Goal: Task Accomplishment & Management: Complete application form

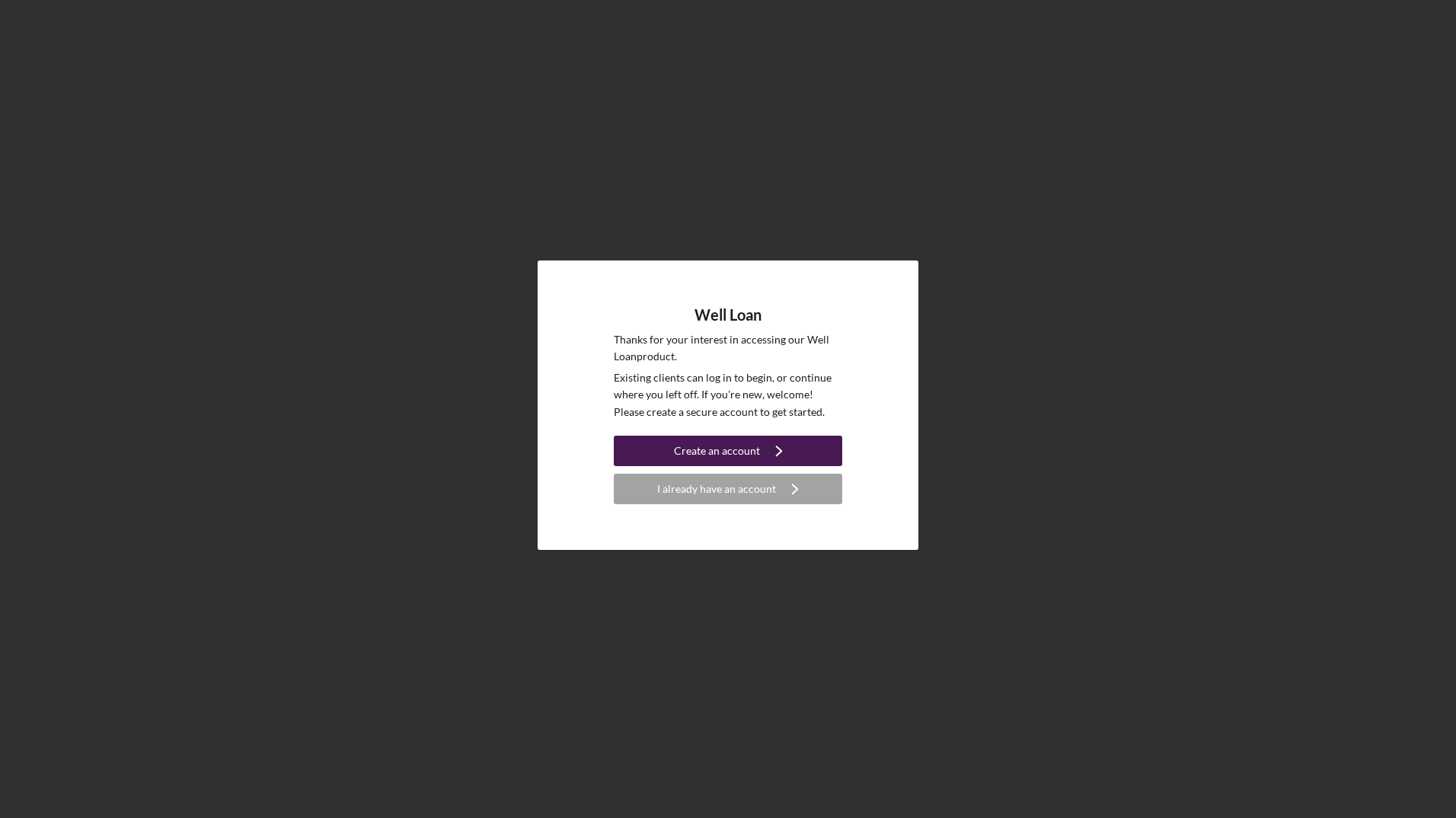
click at [764, 445] on icon "Icon/Navigate" at bounding box center [779, 451] width 38 height 38
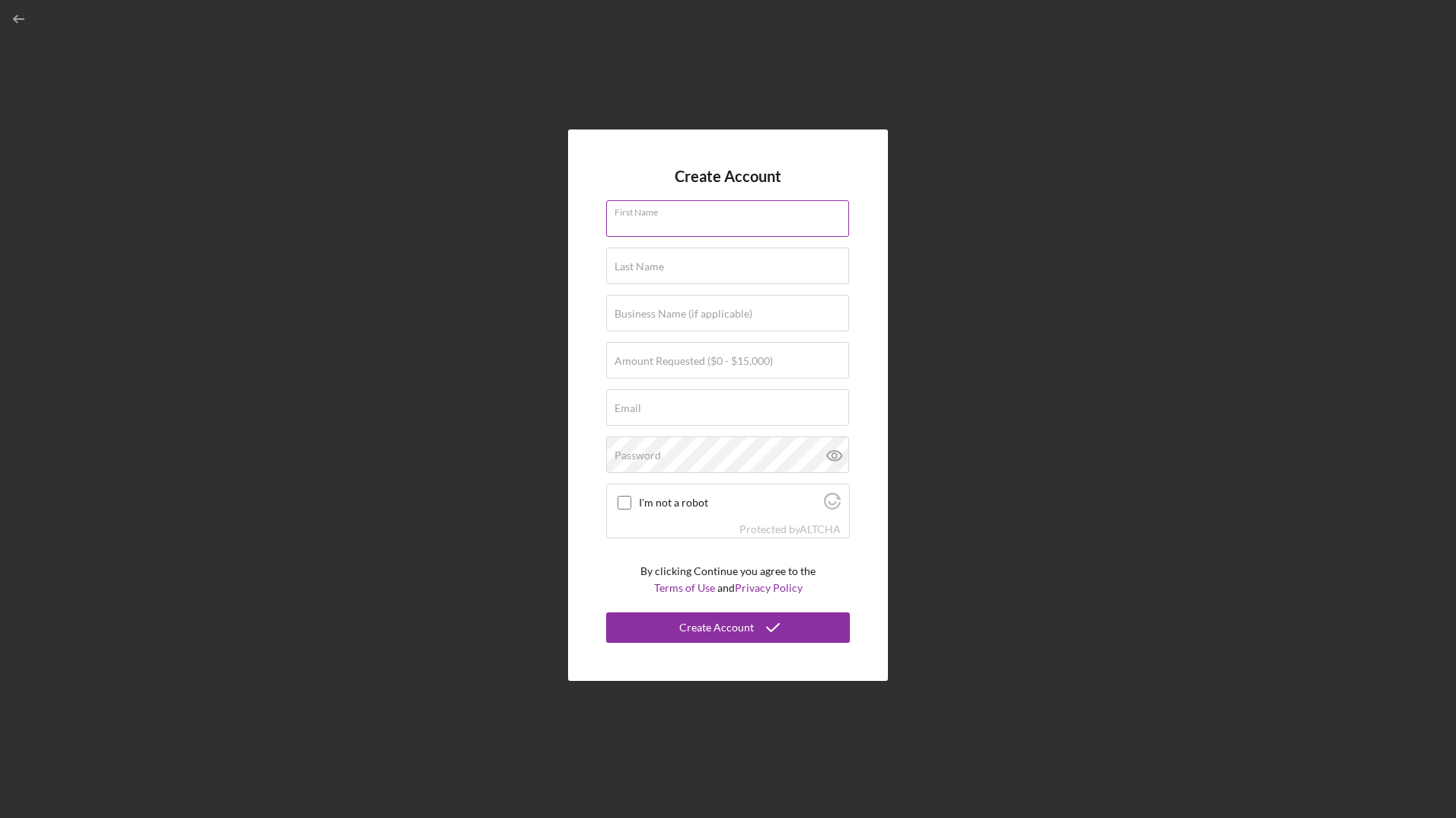
click at [690, 227] on input "First Name" at bounding box center [727, 218] width 243 height 37
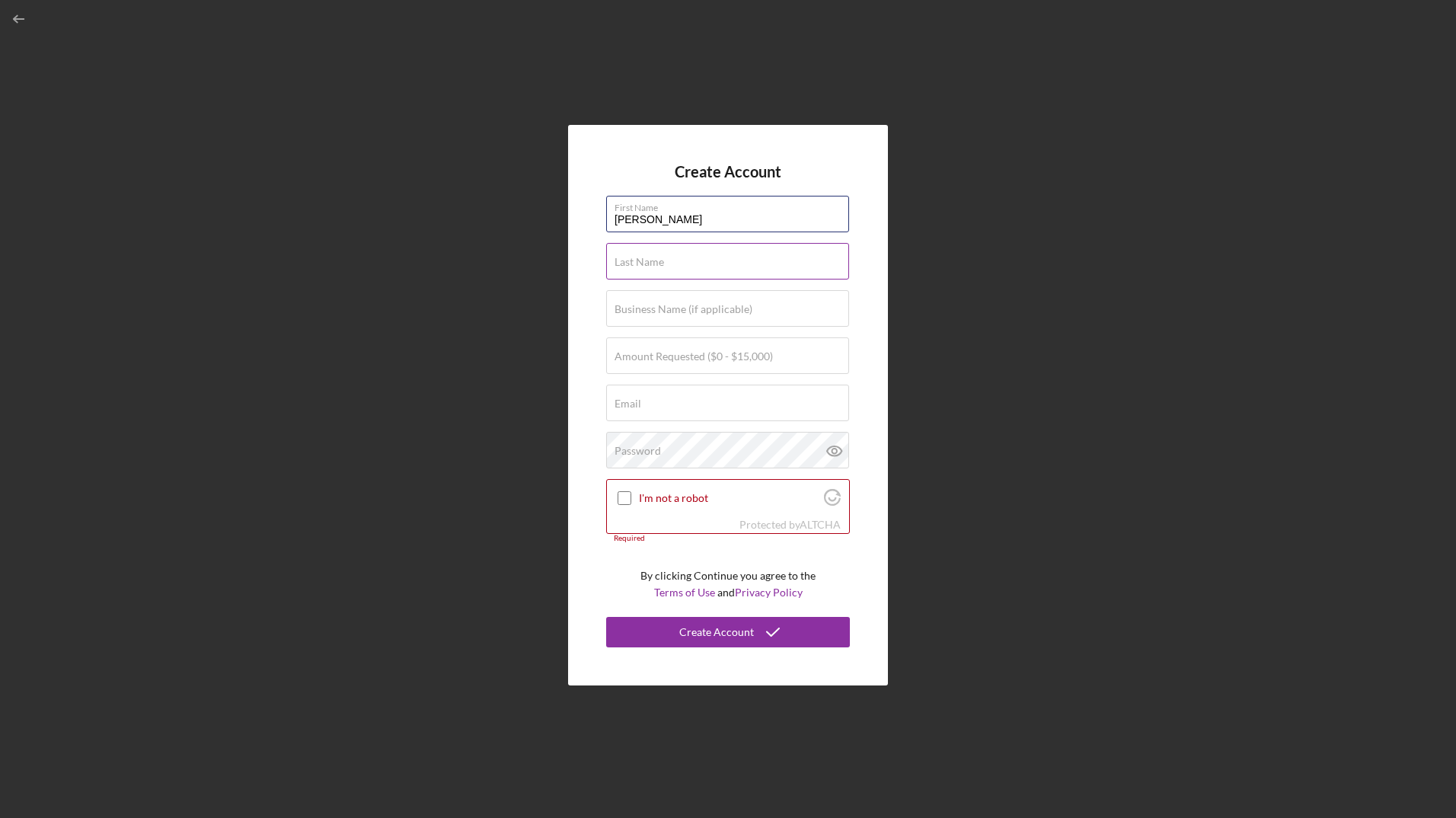
type input "[PERSON_NAME]"
click at [672, 264] on input "Last Name" at bounding box center [727, 261] width 243 height 37
type input "[PERSON_NAME]"
click at [627, 318] on input "Business Name (if applicable)" at bounding box center [727, 309] width 243 height 37
click at [708, 359] on label "Amount Requested ($0 - $15,000)" at bounding box center [694, 356] width 158 height 12
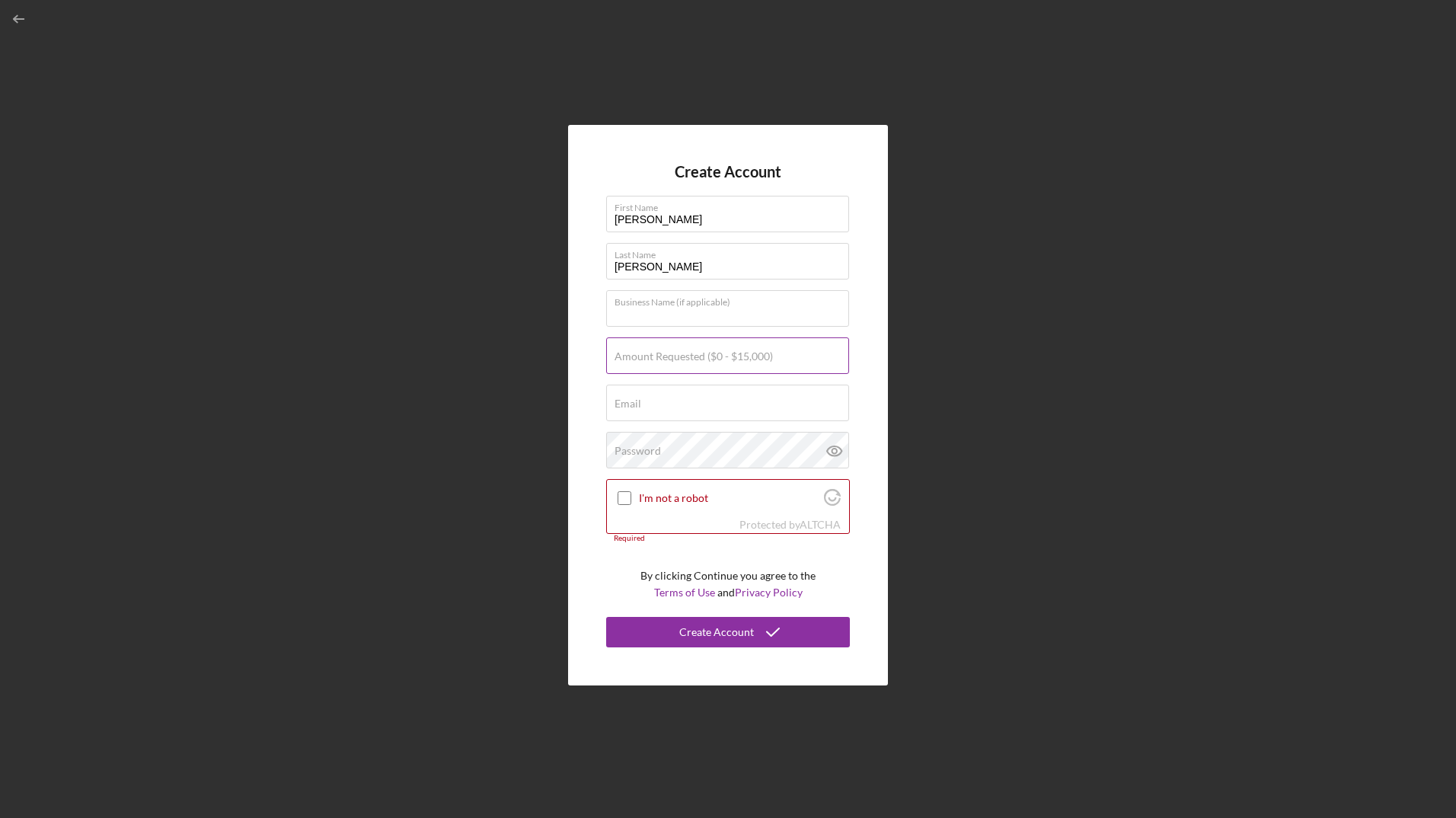
click at [708, 359] on input "Amount Requested ($0 - $15,000)" at bounding box center [727, 356] width 243 height 37
type input "$5"
type input "$15,000"
click at [782, 416] on input "Email" at bounding box center [727, 402] width 243 height 37
type input "[EMAIL_ADDRESS][DOMAIN_NAME]"
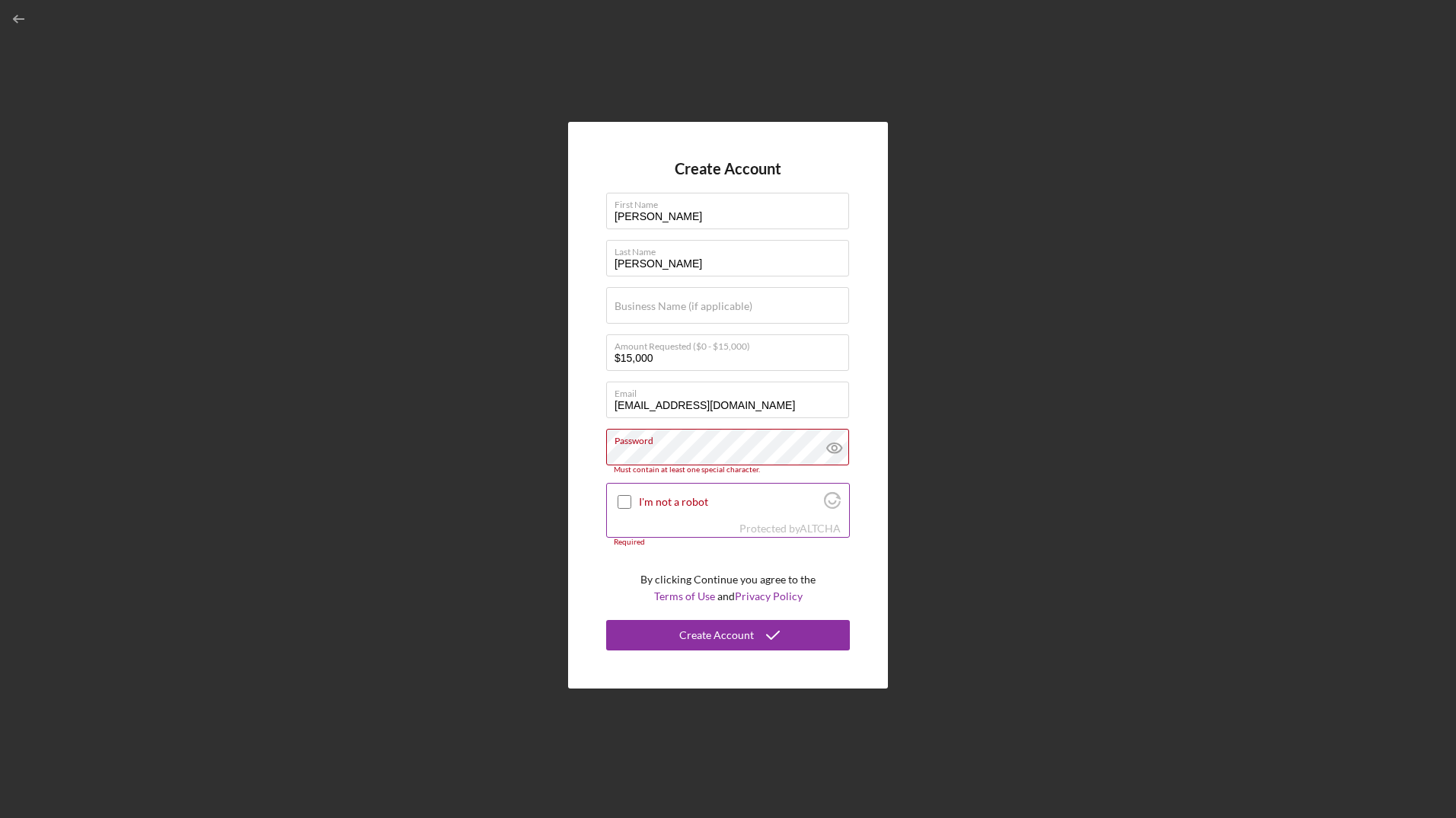
click at [625, 494] on div at bounding box center [624, 502] width 18 height 18
click at [833, 440] on icon at bounding box center [834, 448] width 38 height 38
click at [720, 639] on div "Create Account" at bounding box center [716, 635] width 75 height 30
click at [628, 500] on input "I'm not a robot" at bounding box center [624, 502] width 14 height 14
checkbox input "true"
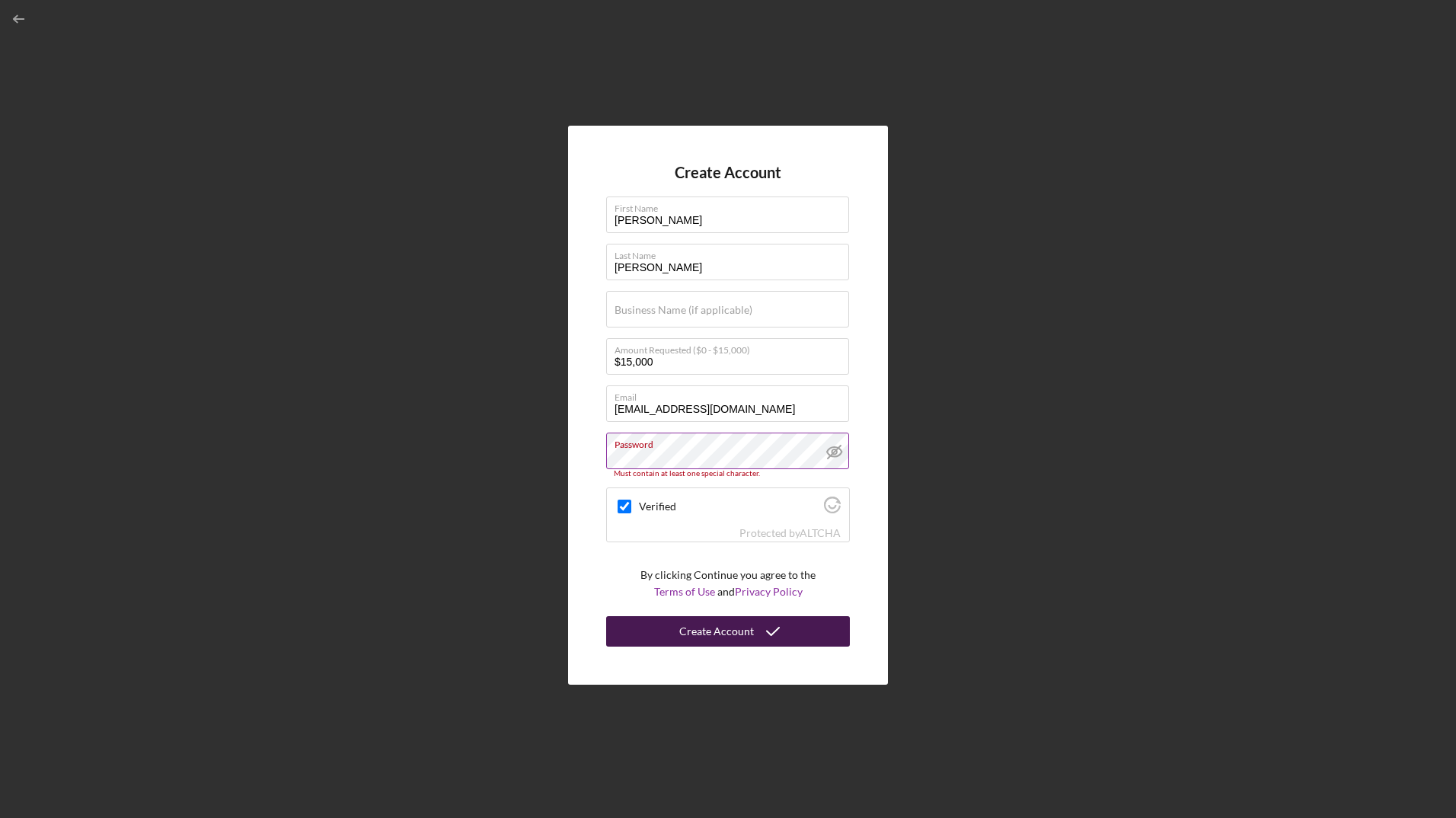
click at [752, 632] on button "Create Account" at bounding box center [728, 631] width 243 height 30
click at [675, 218] on input "[PERSON_NAME]" at bounding box center [727, 215] width 243 height 37
drag, startPoint x: 675, startPoint y: 218, endPoint x: 562, endPoint y: 225, distance: 113.2
click at [562, 225] on div "Create Account First Name [PERSON_NAME] Last Name [PERSON_NAME] Business Name (…" at bounding box center [728, 405] width 1440 height 810
type input "Brook"
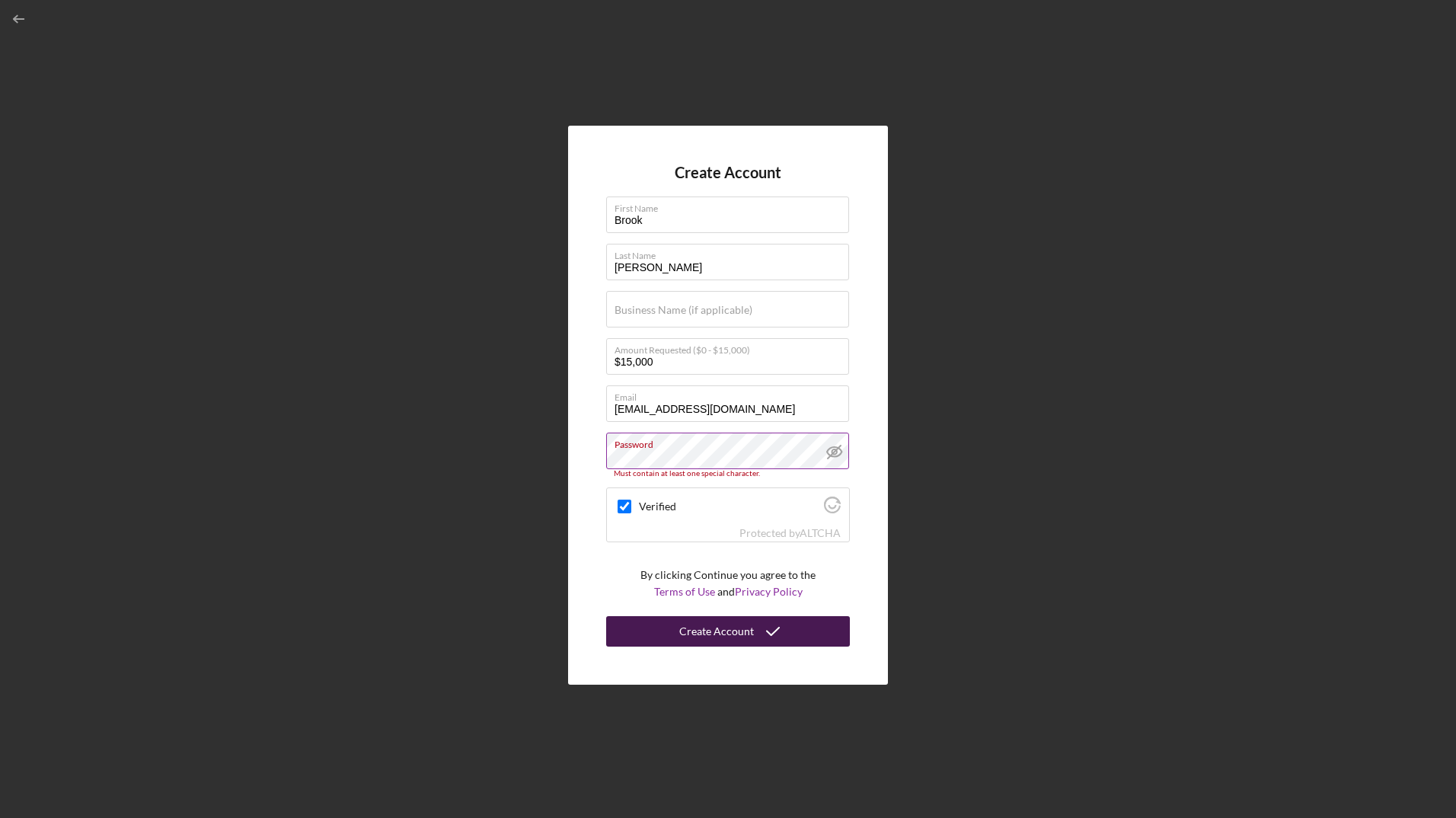
click at [721, 629] on div "Create Account" at bounding box center [716, 631] width 75 height 30
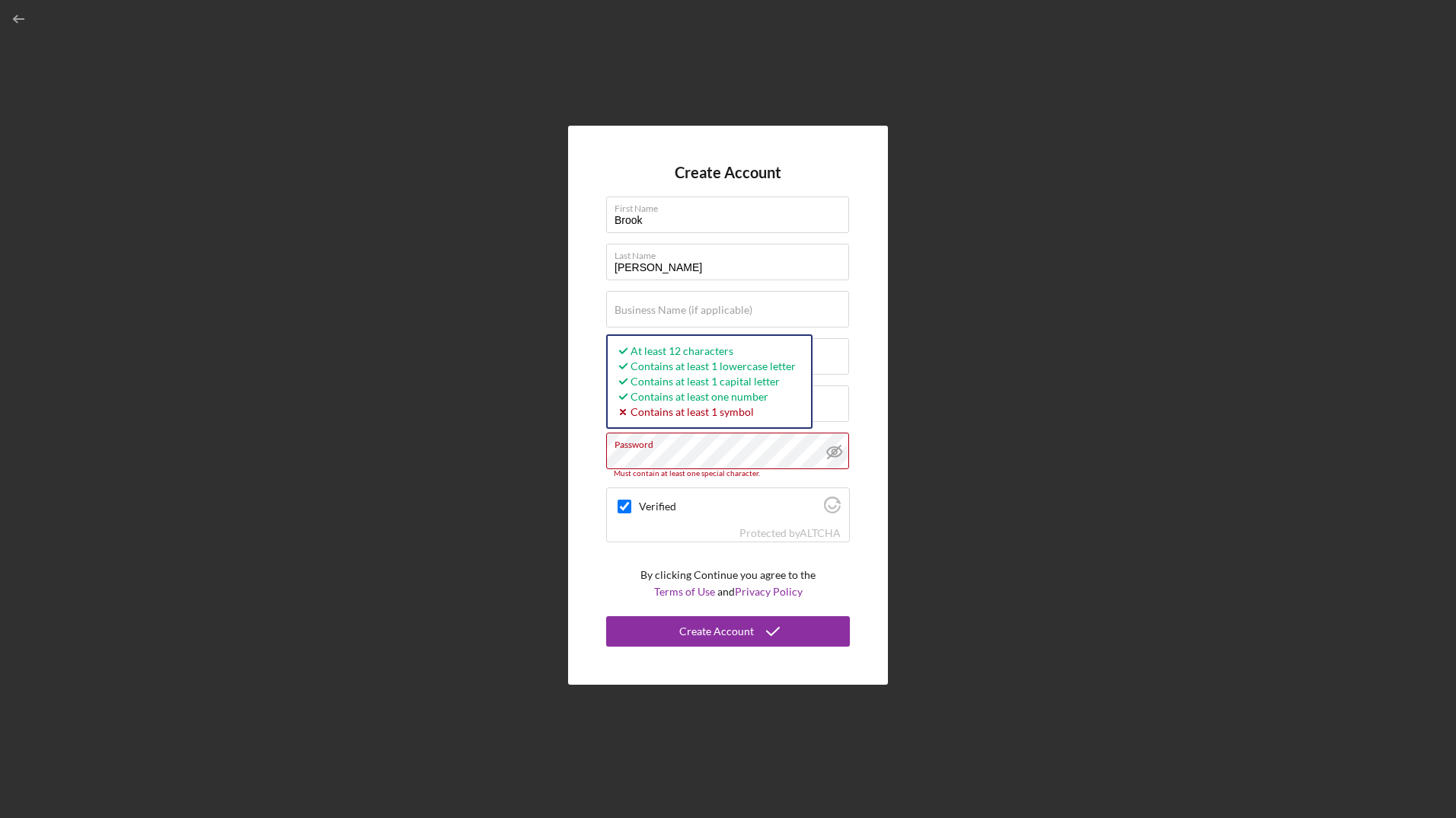
click at [576, 463] on div "Create Account First Name [PERSON_NAME] Last Name [PERSON_NAME] Business Name (…" at bounding box center [728, 405] width 320 height 558
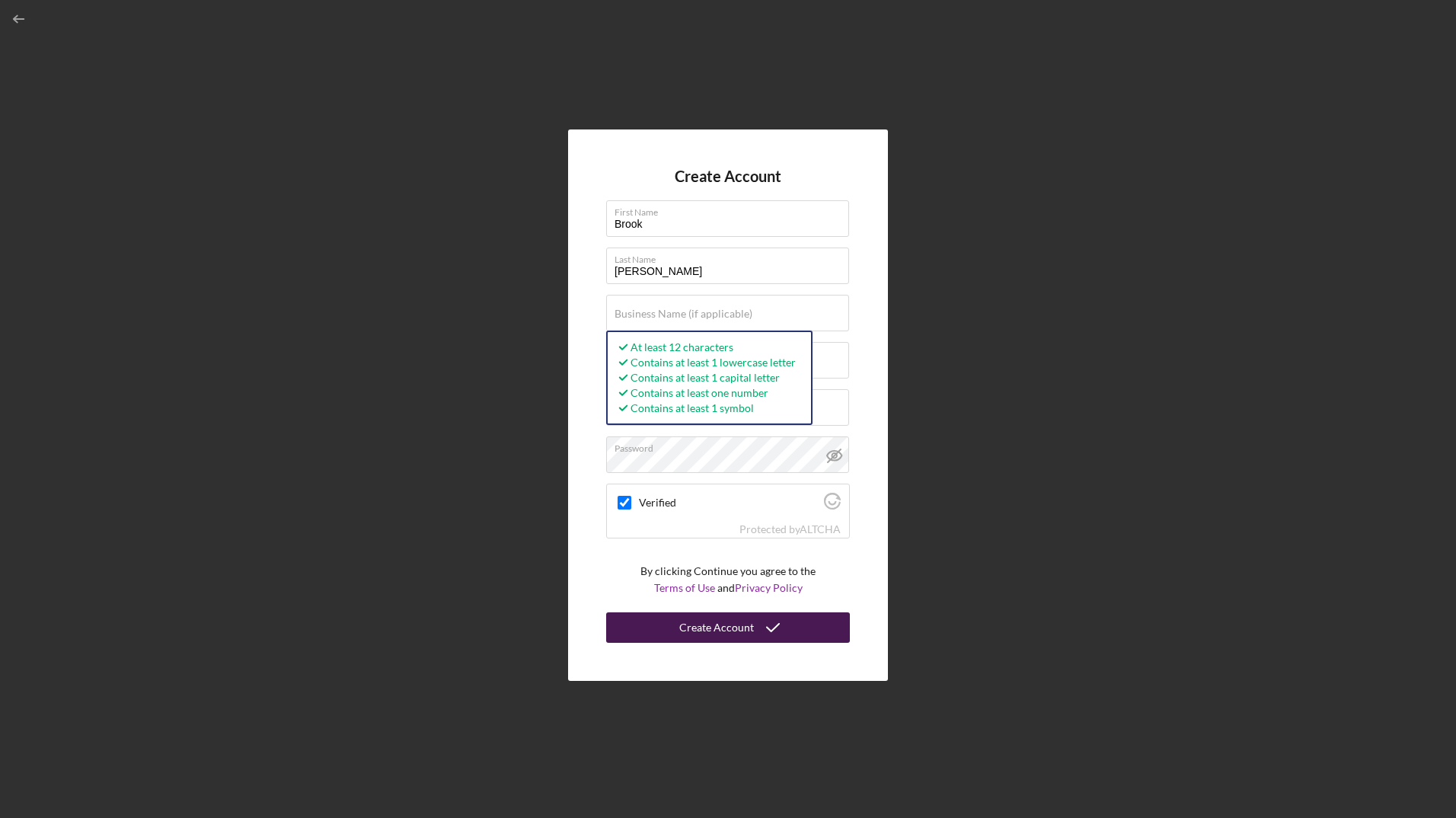
click at [729, 619] on div "Create Account" at bounding box center [716, 627] width 75 height 30
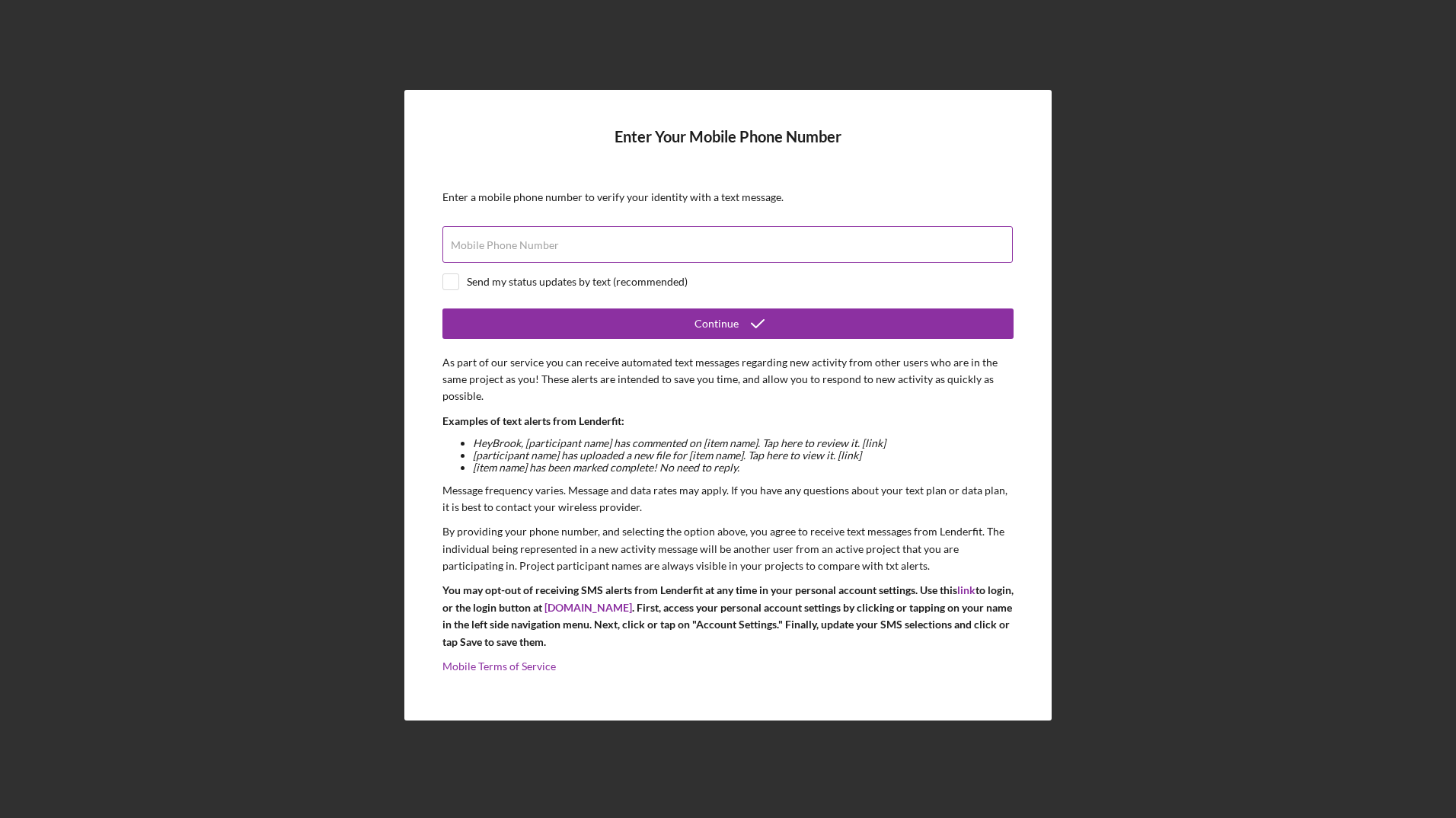
click at [499, 243] on label "Mobile Phone Number" at bounding box center [505, 245] width 108 height 12
click at [499, 243] on input "Mobile Phone Number" at bounding box center [728, 244] width 570 height 37
type input "[PHONE_NUMBER]"
click at [449, 283] on input "checkbox" at bounding box center [451, 282] width 16 height 16
checkbox input "true"
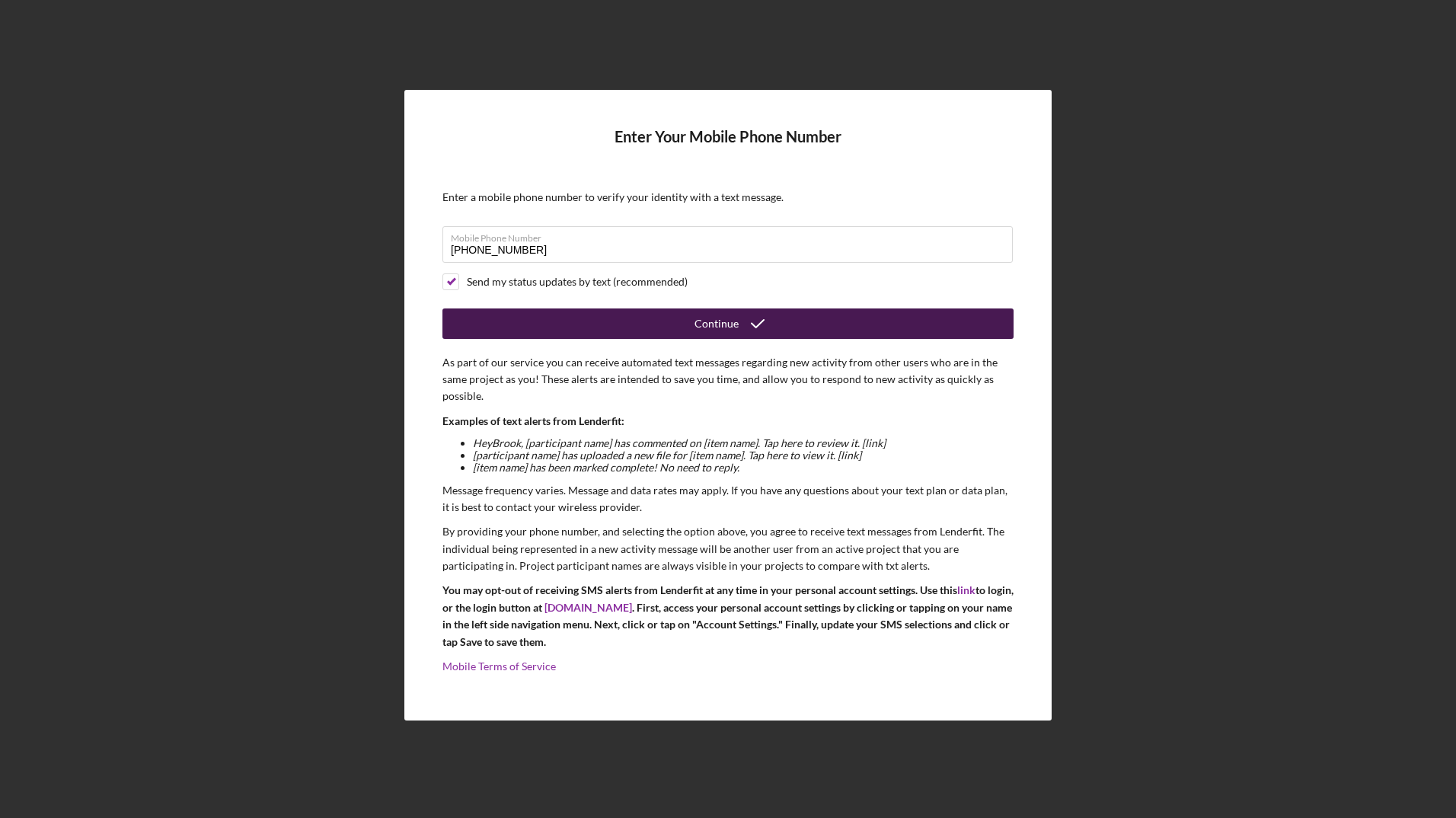
click at [725, 325] on div "Continue" at bounding box center [716, 323] width 44 height 30
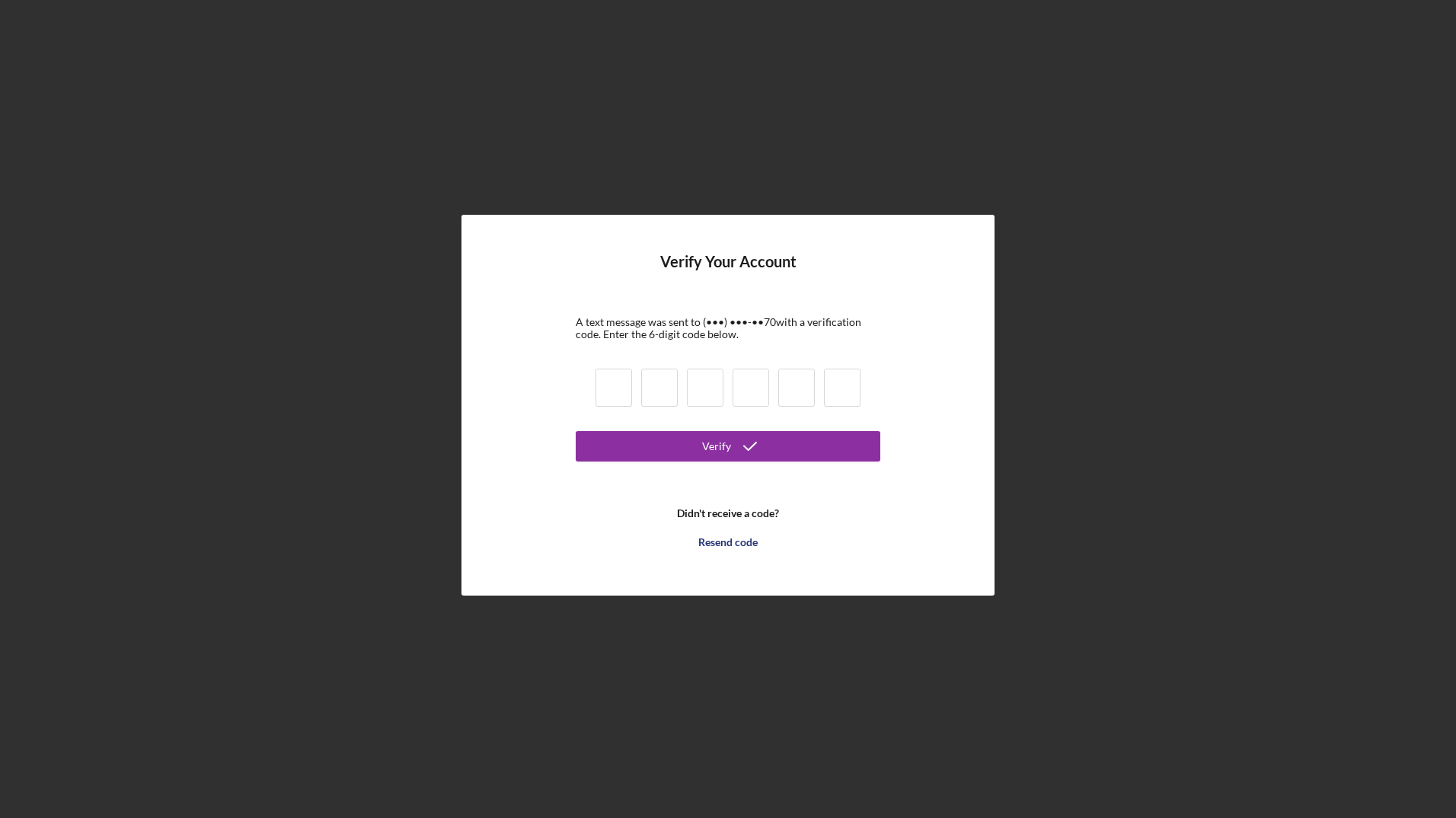
click at [616, 389] on input at bounding box center [614, 388] width 37 height 38
type input "1"
type input "4"
type input "3"
type input "5"
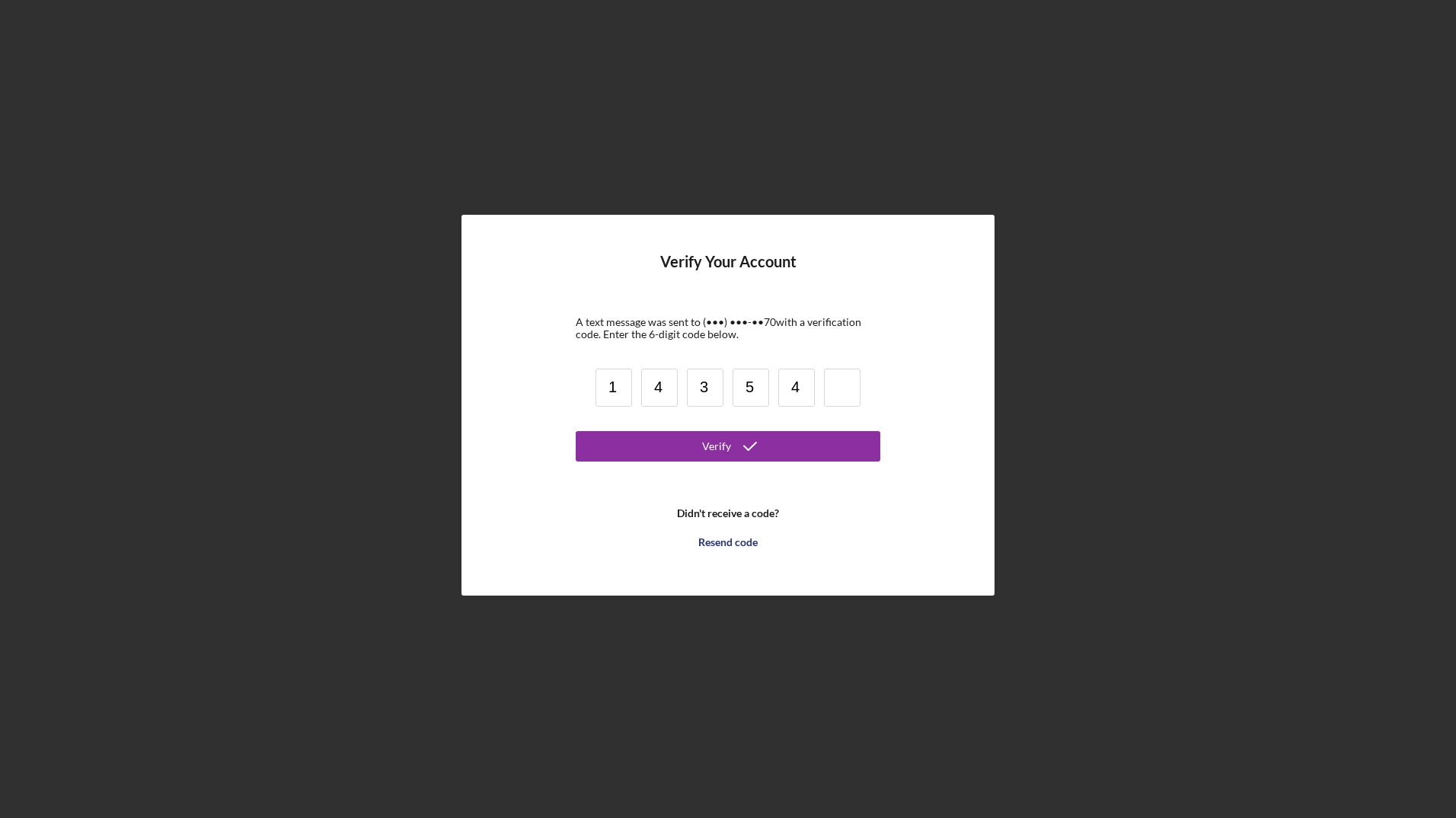
type input "4"
type input "8"
click at [793, 455] on button "Verify" at bounding box center [728, 446] width 304 height 30
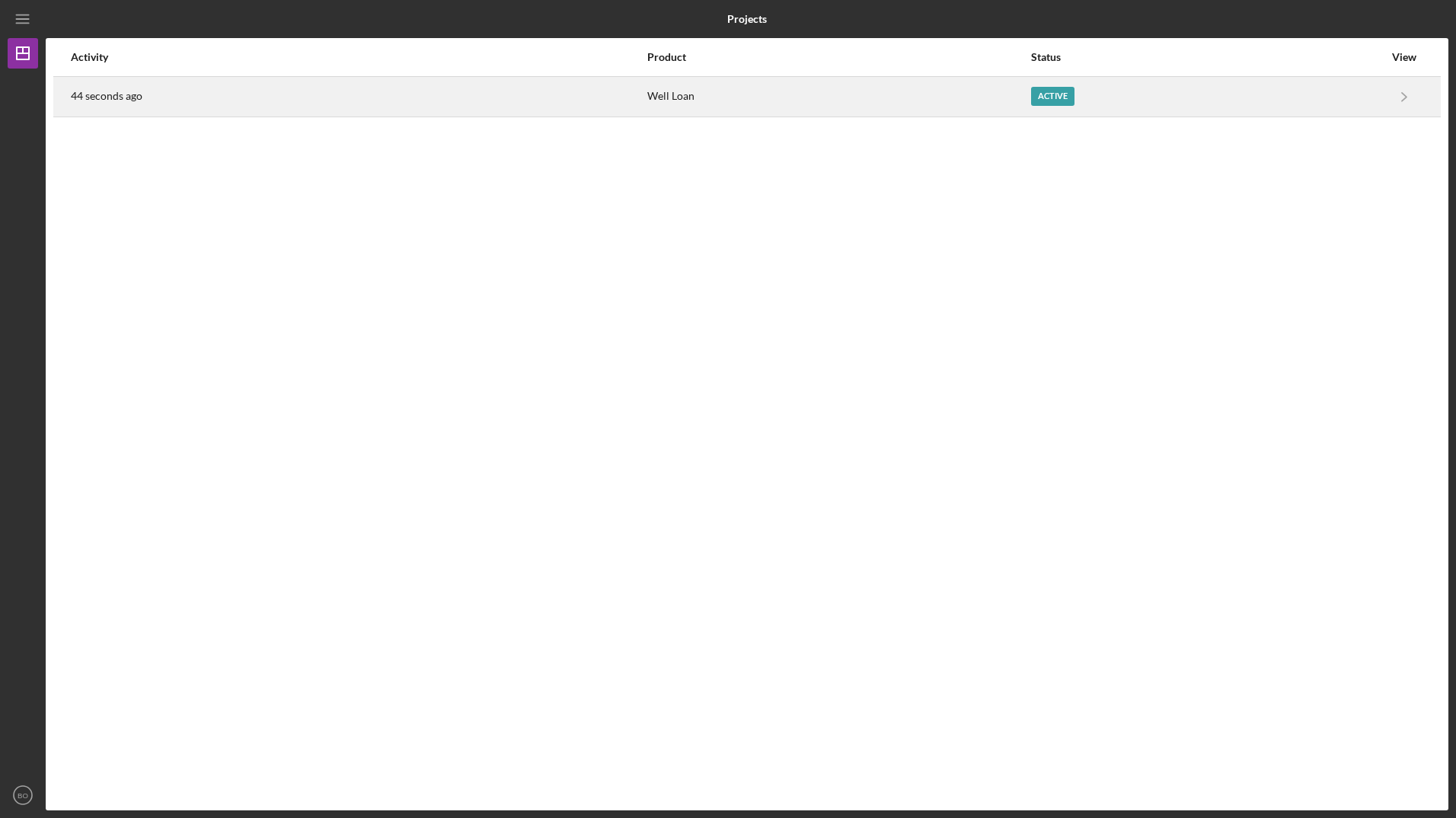
click at [1383, 92] on div "Active" at bounding box center [1207, 96] width 353 height 38
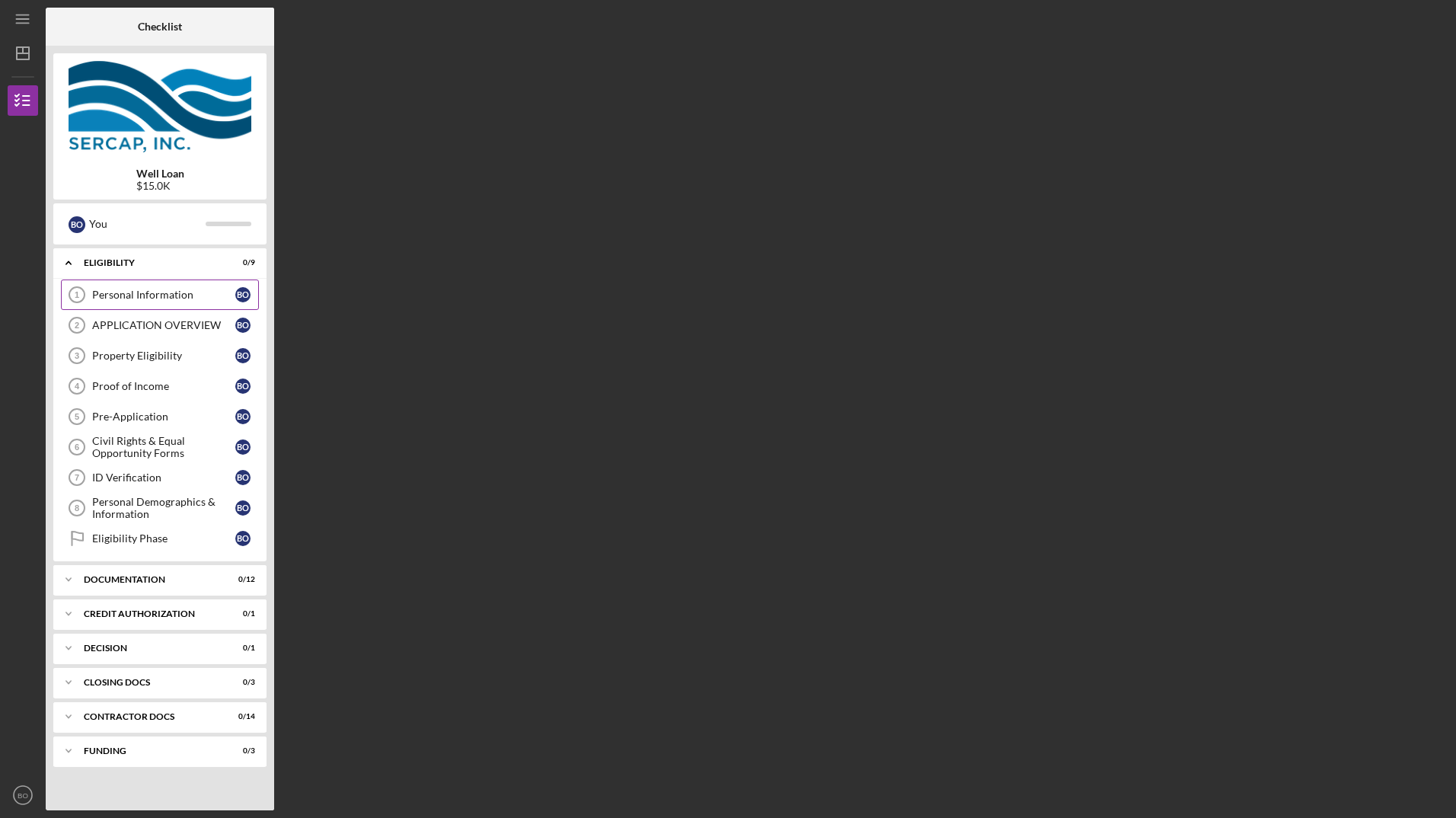
click at [148, 283] on link "Personal Information 1 Personal Information B O" at bounding box center [160, 294] width 198 height 30
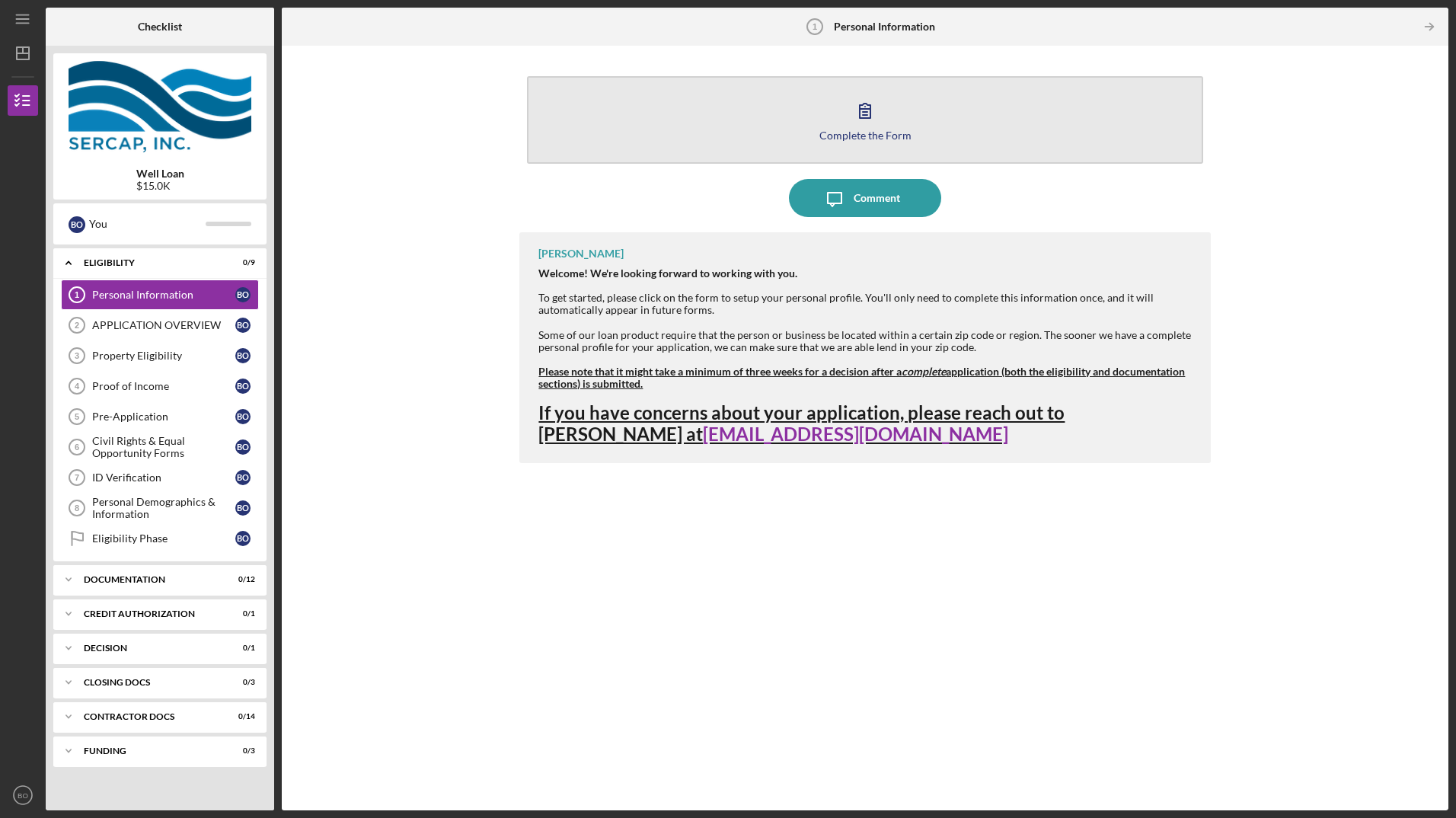
click at [878, 126] on icon "button" at bounding box center [865, 110] width 38 height 38
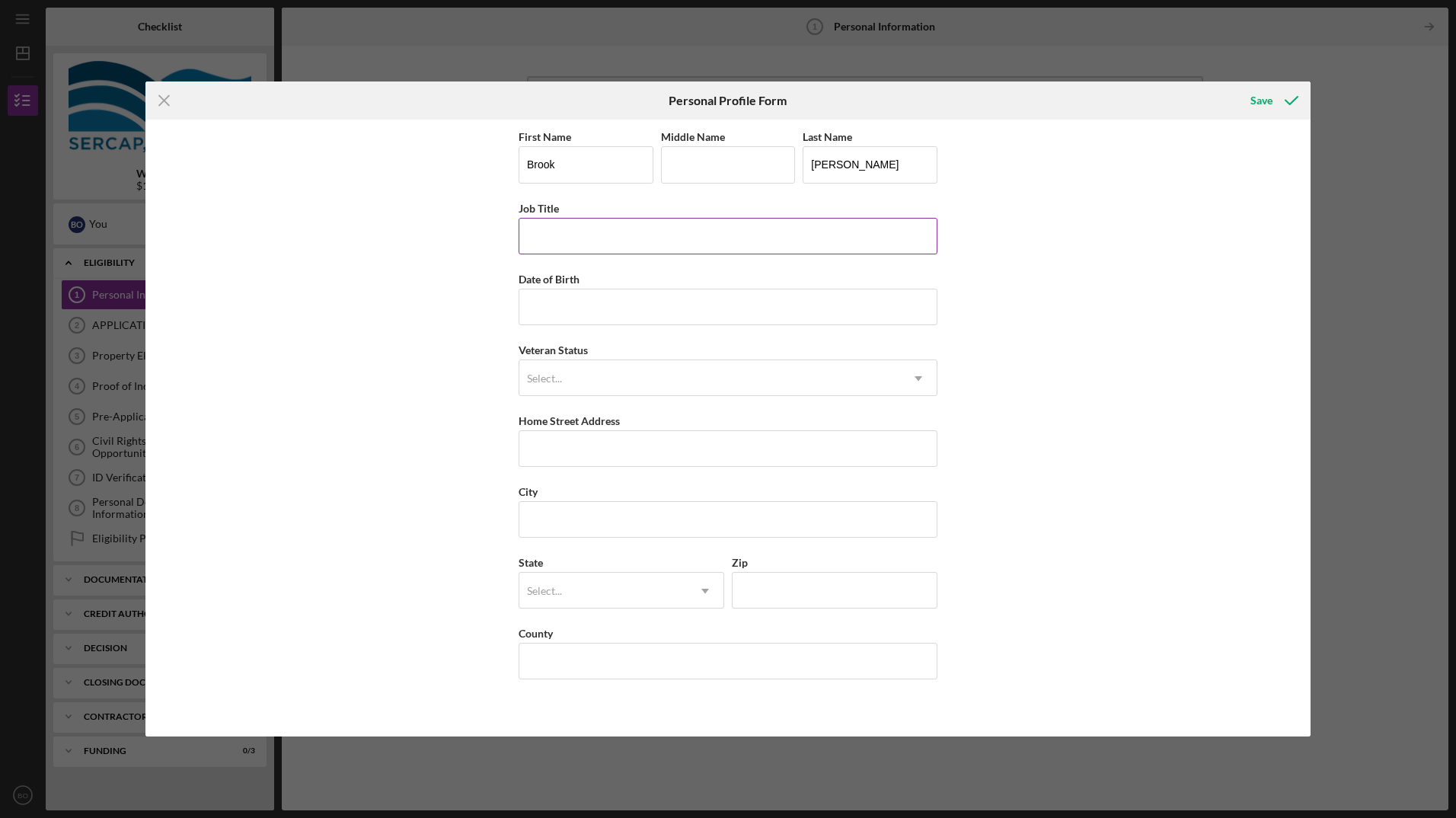
click at [686, 241] on input "Job Title" at bounding box center [728, 236] width 419 height 37
type input "Medical Records Specialist"
type input "[DATE]"
click at [927, 377] on icon "Icon/Dropdown Arrow" at bounding box center [918, 378] width 37 height 37
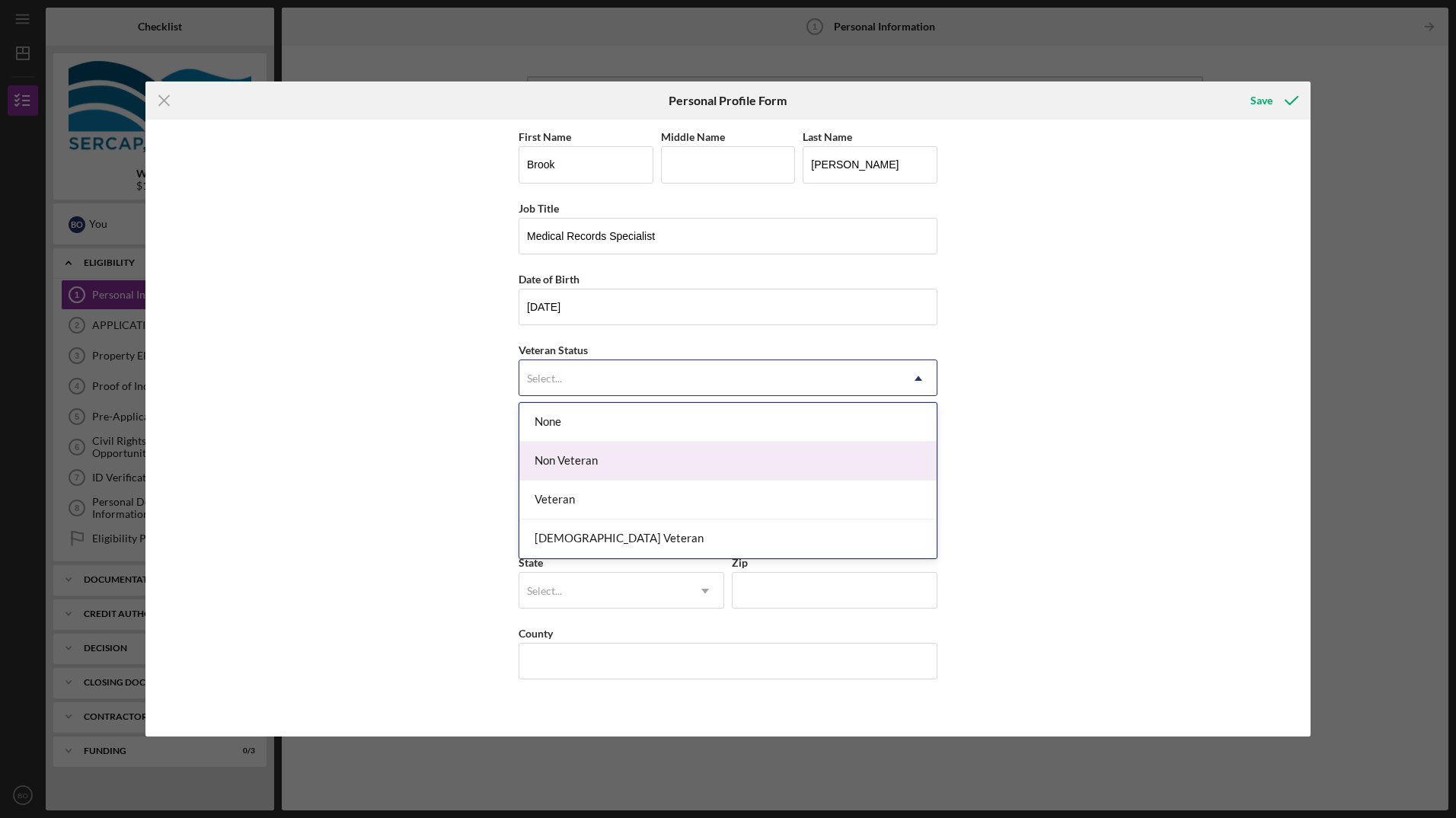
click at [596, 471] on div "Non Veteran" at bounding box center [728, 461] width 417 height 39
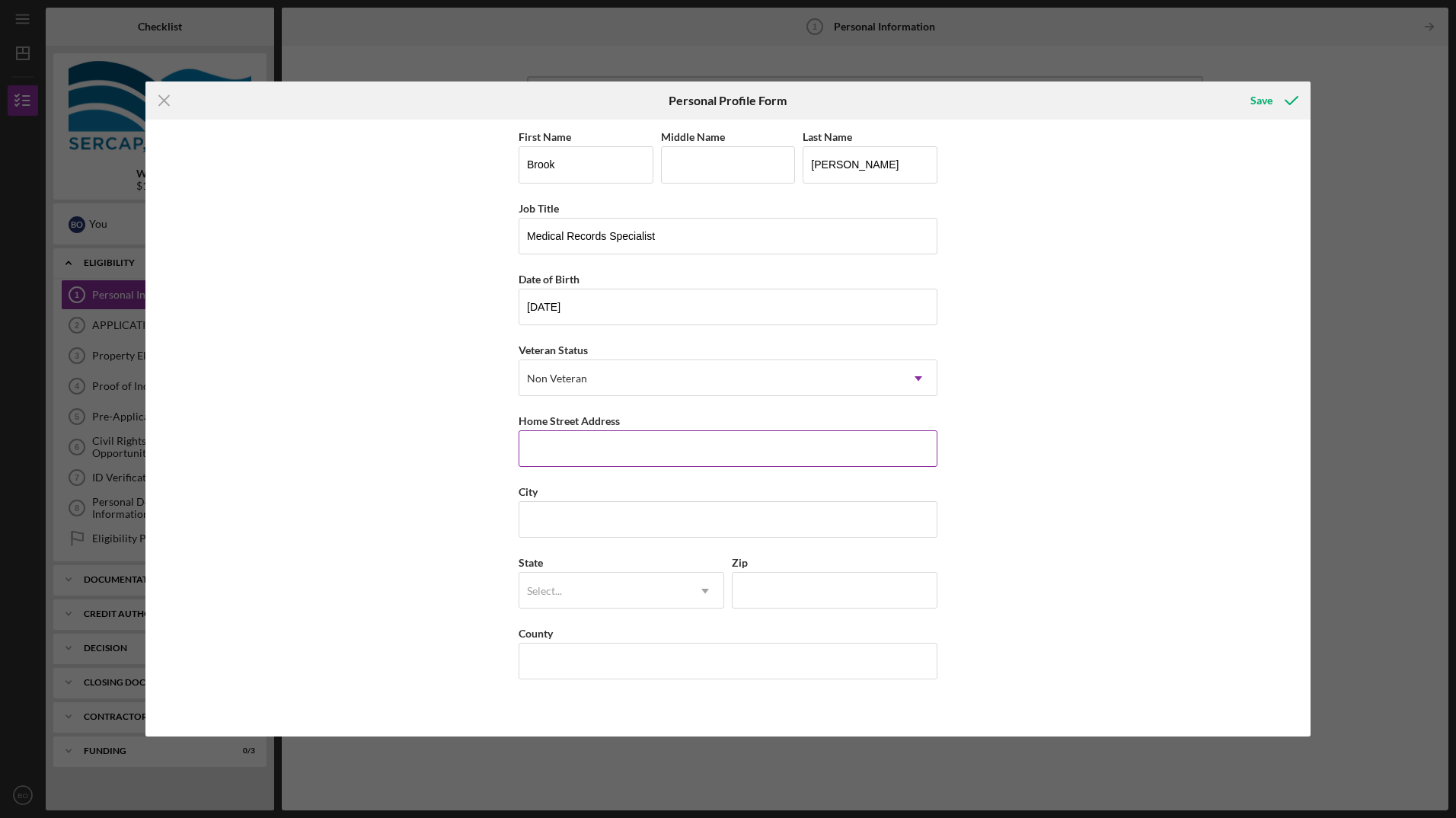
click at [684, 450] on input "Home Street Address" at bounding box center [728, 449] width 419 height 37
type input "[STREET_ADDRESS]"
click at [763, 524] on input "City" at bounding box center [728, 519] width 419 height 37
type input "Brevard"
drag, startPoint x: 404, startPoint y: 542, endPoint x: 478, endPoint y: 569, distance: 78.8
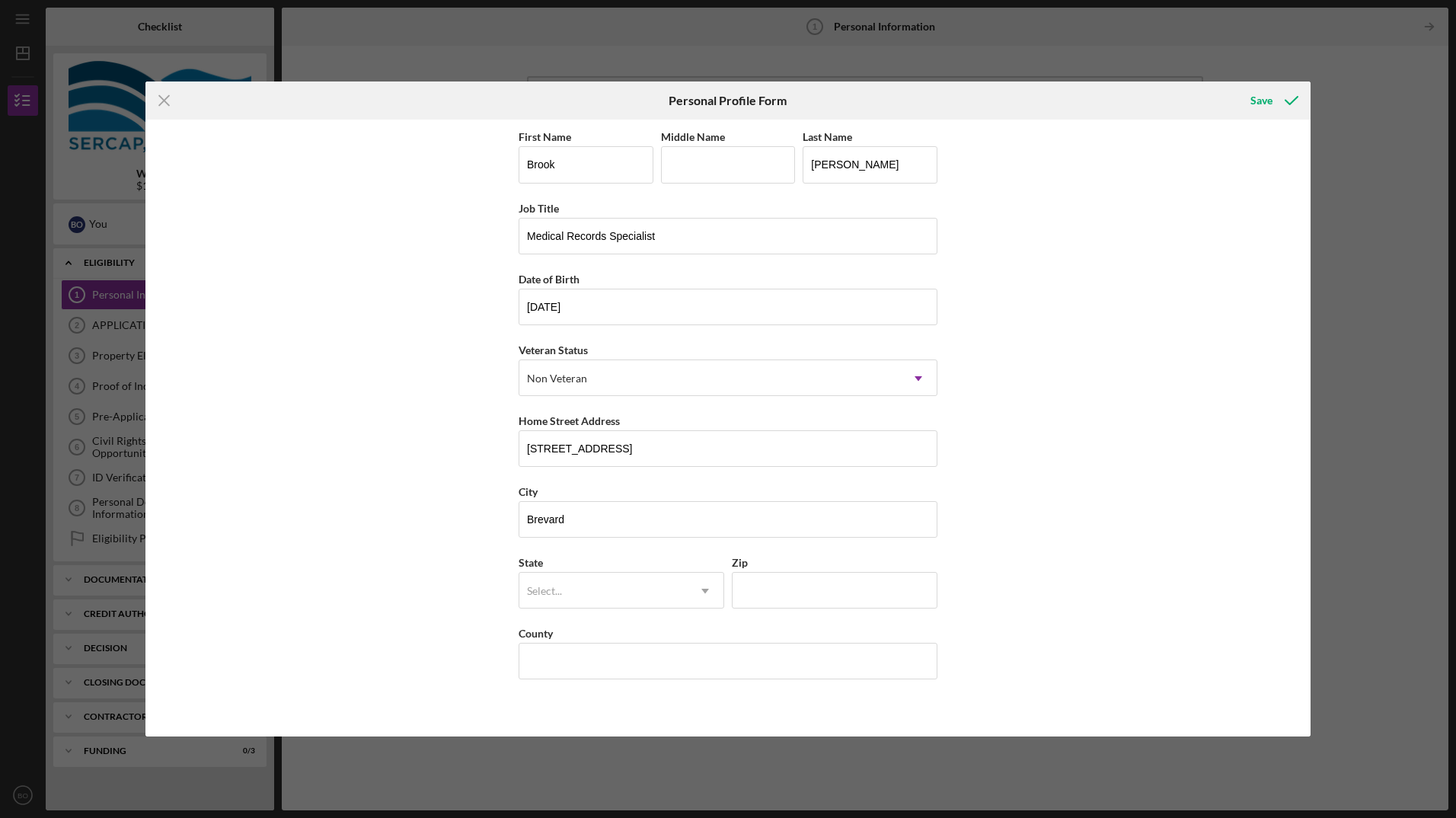
click at [405, 542] on div "First Name Brook Middle Name Last Name [PERSON_NAME] Job Title Medical Records …" at bounding box center [728, 428] width 1165 height 616
click at [606, 586] on div "Select..." at bounding box center [602, 591] width 168 height 35
type input "nc"
click at [625, 638] on div "NC" at bounding box center [621, 635] width 204 height 39
click at [842, 592] on input "Zip" at bounding box center [834, 590] width 205 height 37
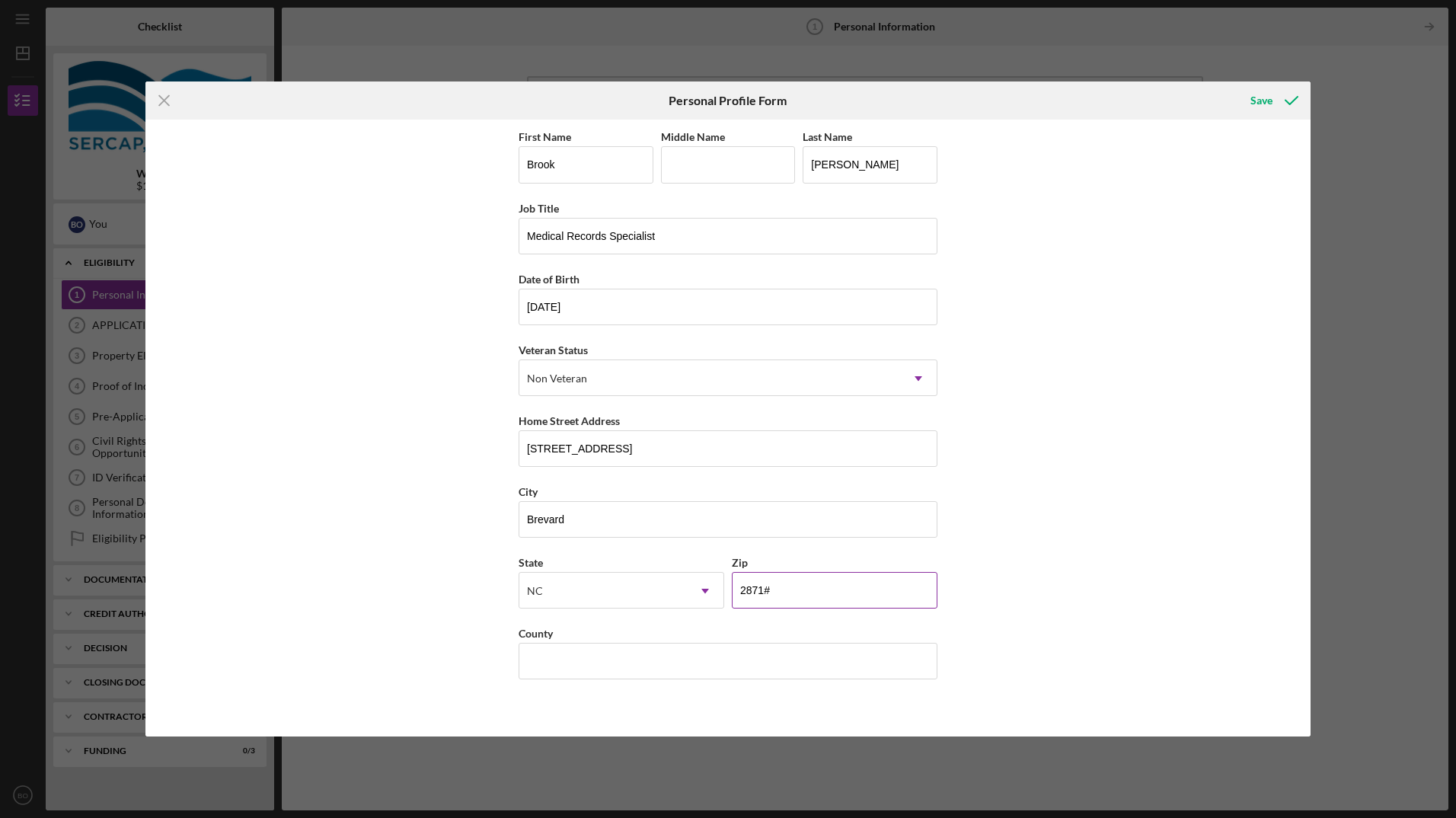
type input "28712"
type input "[PERSON_NAME]"
type input "2163"
type input "28712"
click at [648, 662] on input "2163" at bounding box center [728, 661] width 419 height 37
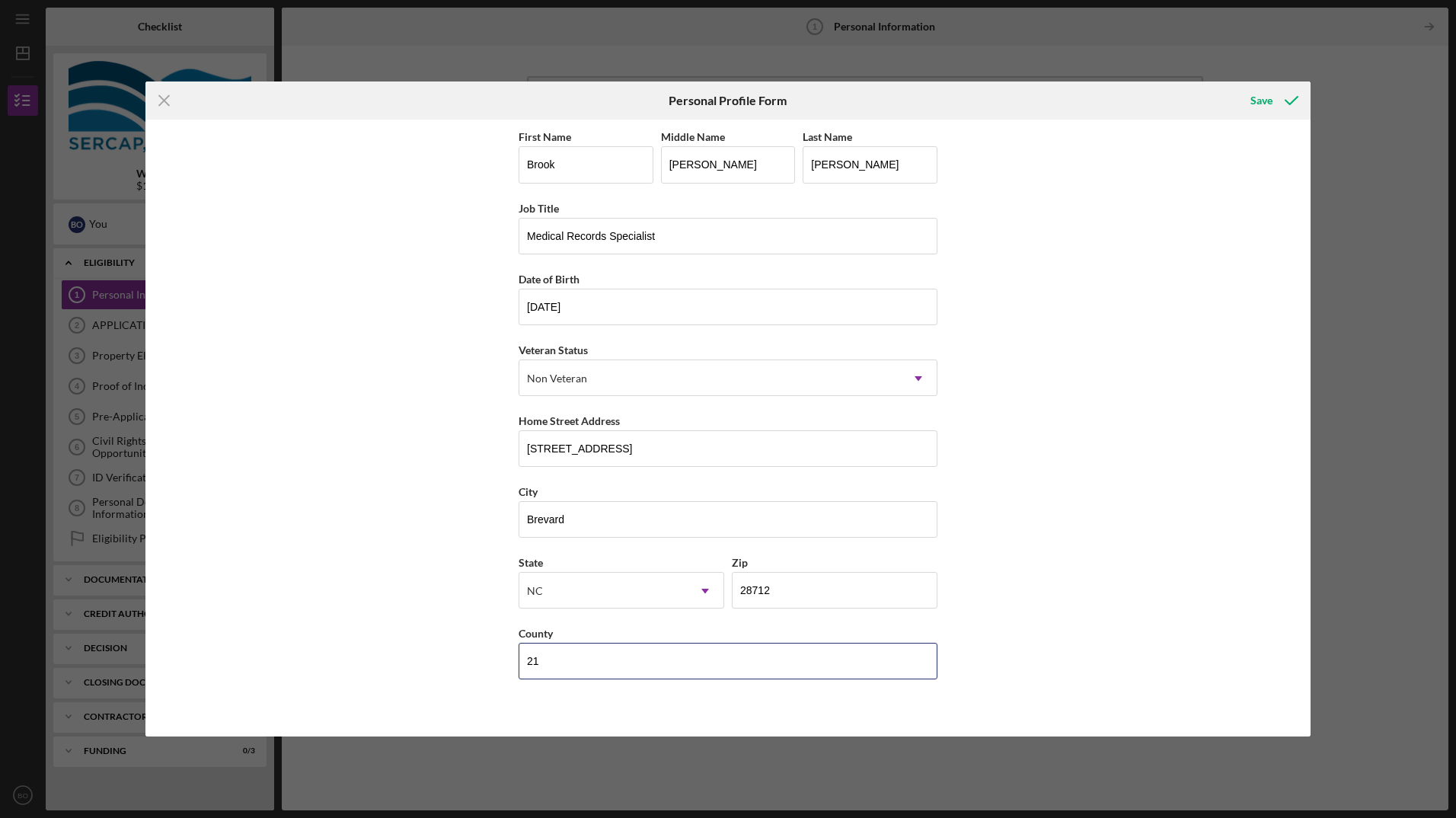
type input "2"
type input "Transylvania"
drag, startPoint x: 733, startPoint y: 167, endPoint x: 519, endPoint y: 190, distance: 215.2
click at [519, 190] on div "First Name [PERSON_NAME] Middle Name [PERSON_NAME] Last Name [PERSON_NAME]" at bounding box center [728, 162] width 419 height 70
type input "[PERSON_NAME]"
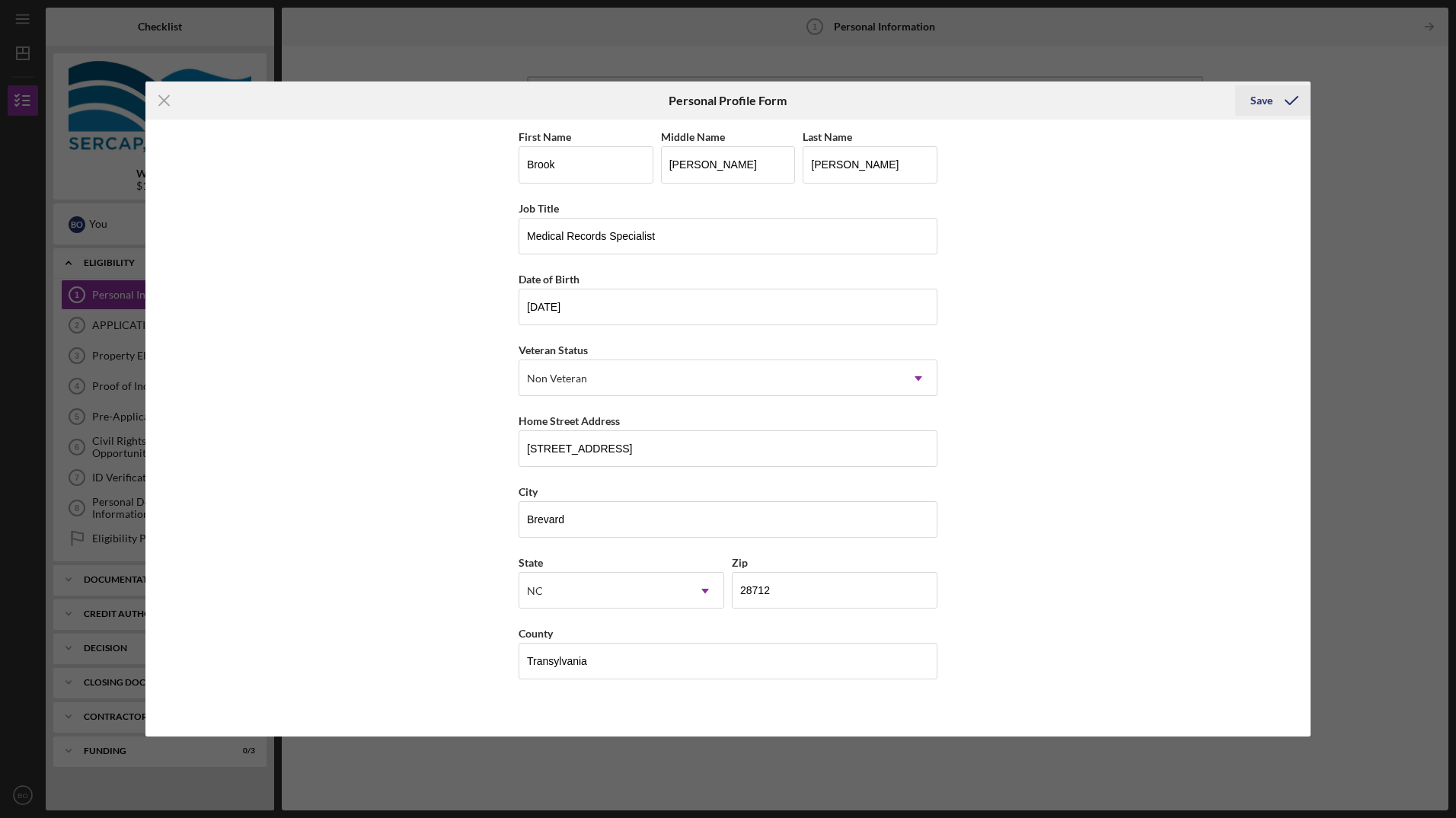
click at [1268, 96] on div "Save" at bounding box center [1260, 100] width 22 height 30
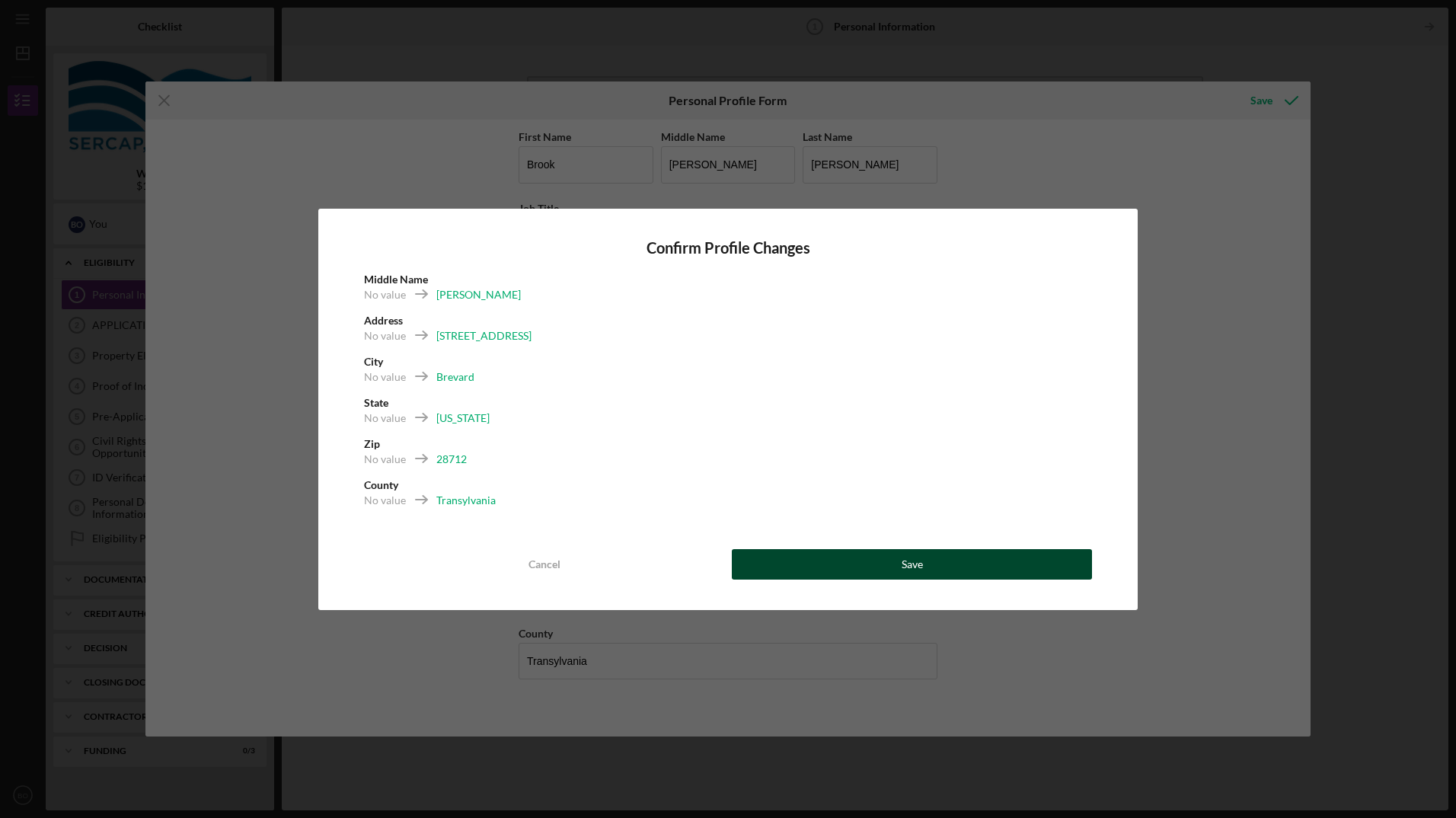
click at [965, 555] on button "Save" at bounding box center [912, 564] width 360 height 30
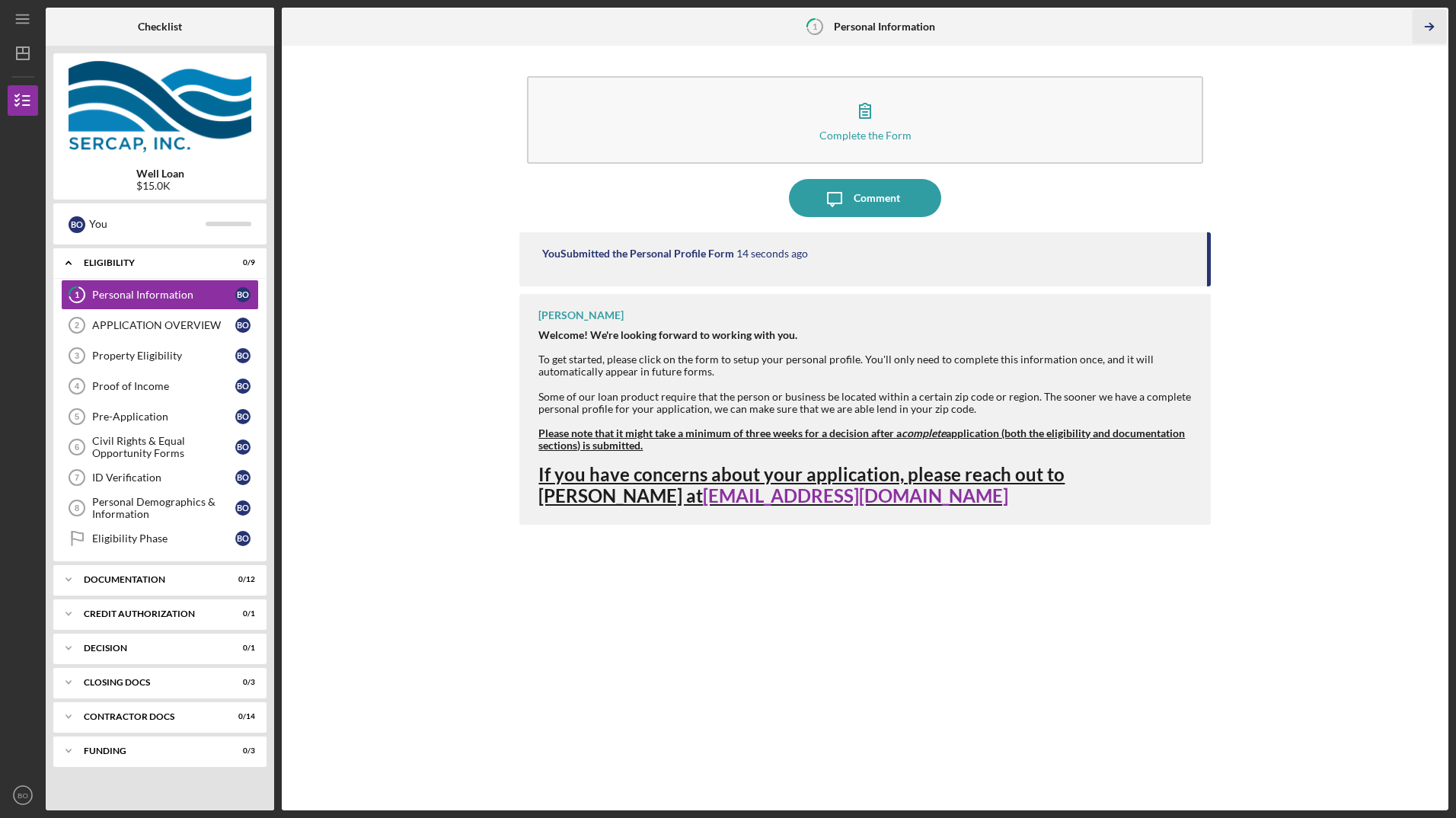
click at [1431, 30] on icon "Icon/Table Pagination Arrow" at bounding box center [1429, 26] width 34 height 34
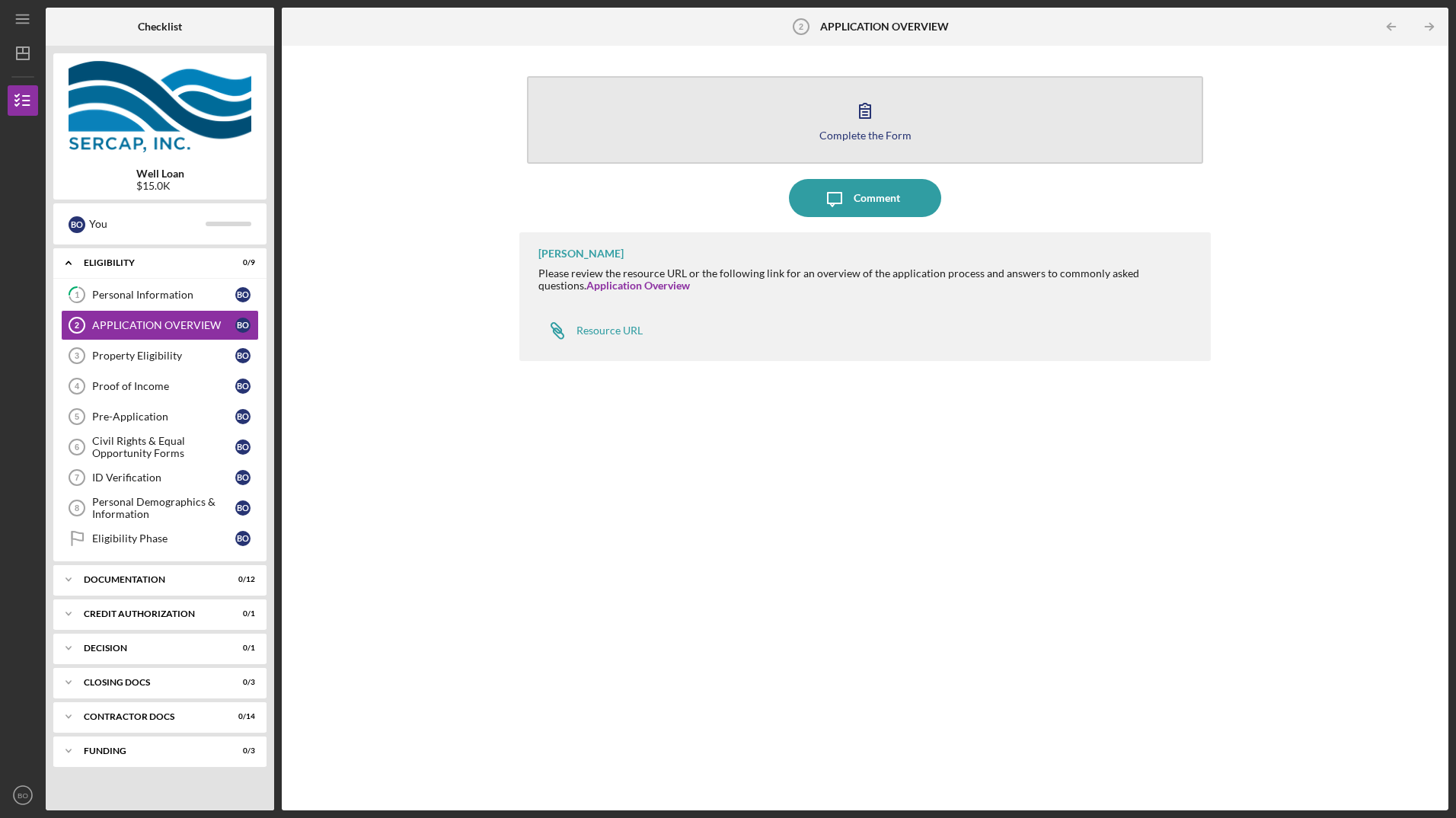
click at [874, 120] on icon "button" at bounding box center [865, 110] width 38 height 38
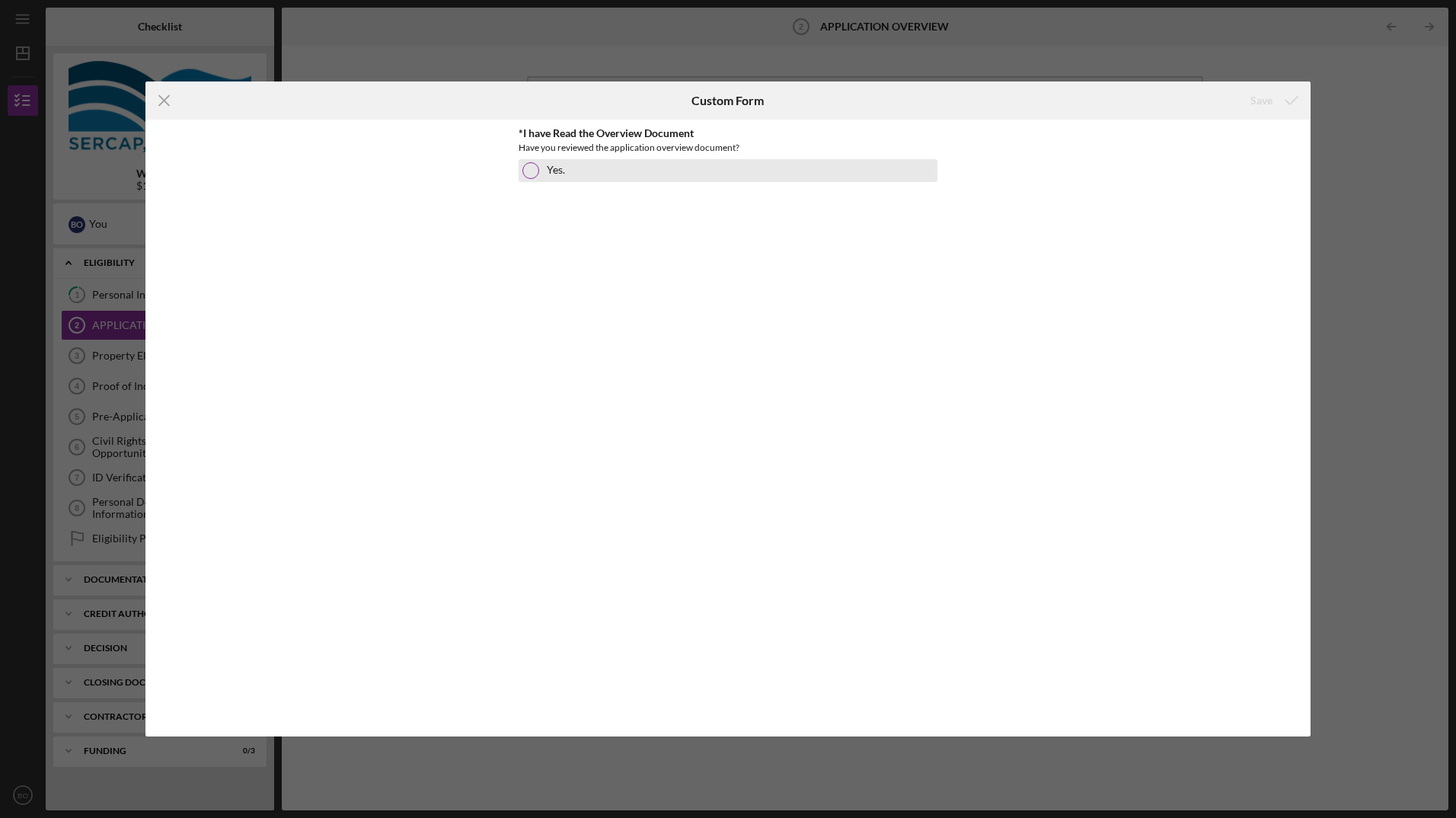
click at [530, 163] on div at bounding box center [530, 170] width 17 height 17
click at [1275, 101] on icon "submit" at bounding box center [1292, 101] width 38 height 38
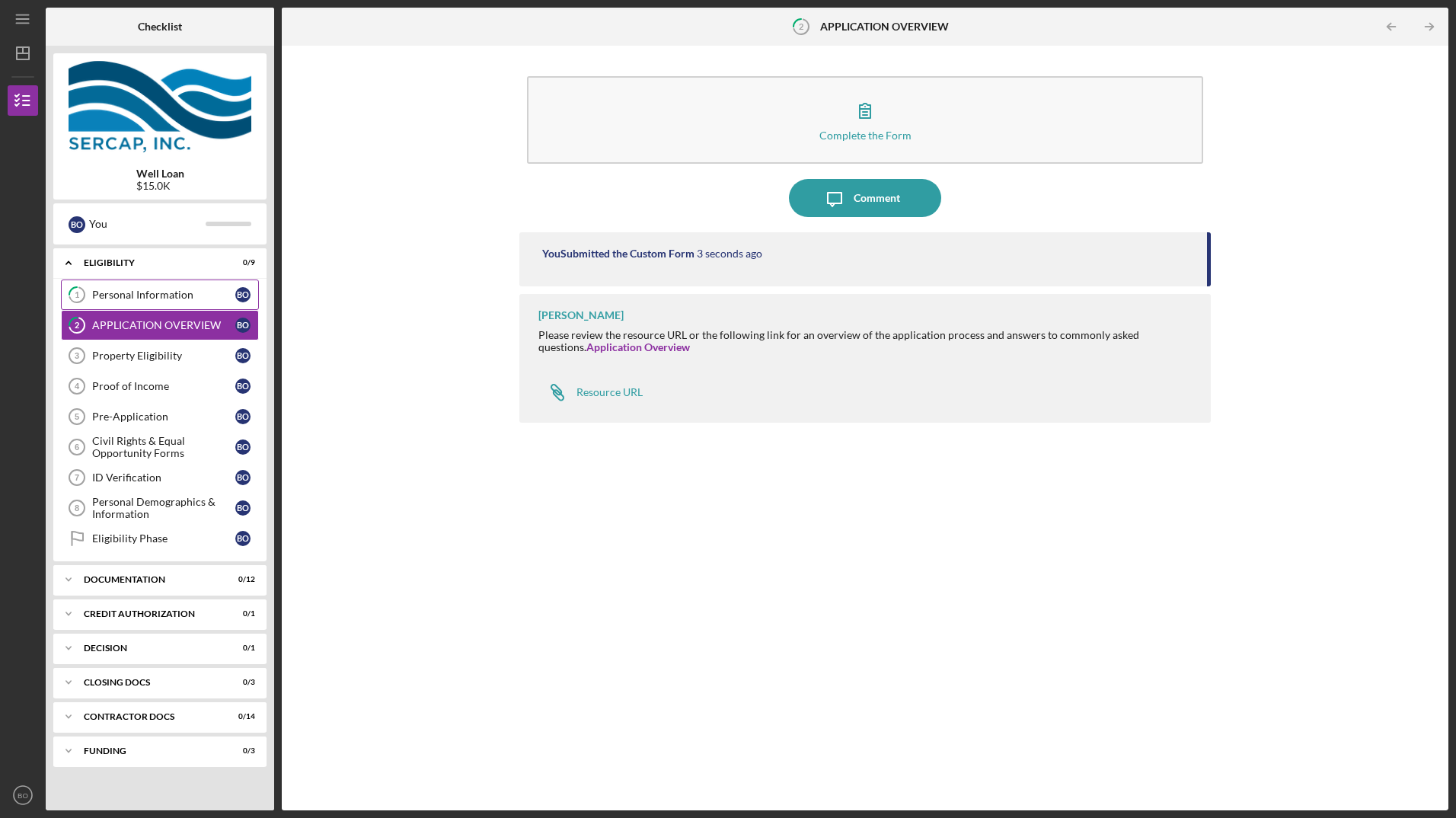
click at [129, 286] on link "1 Personal Information B O" at bounding box center [160, 294] width 198 height 30
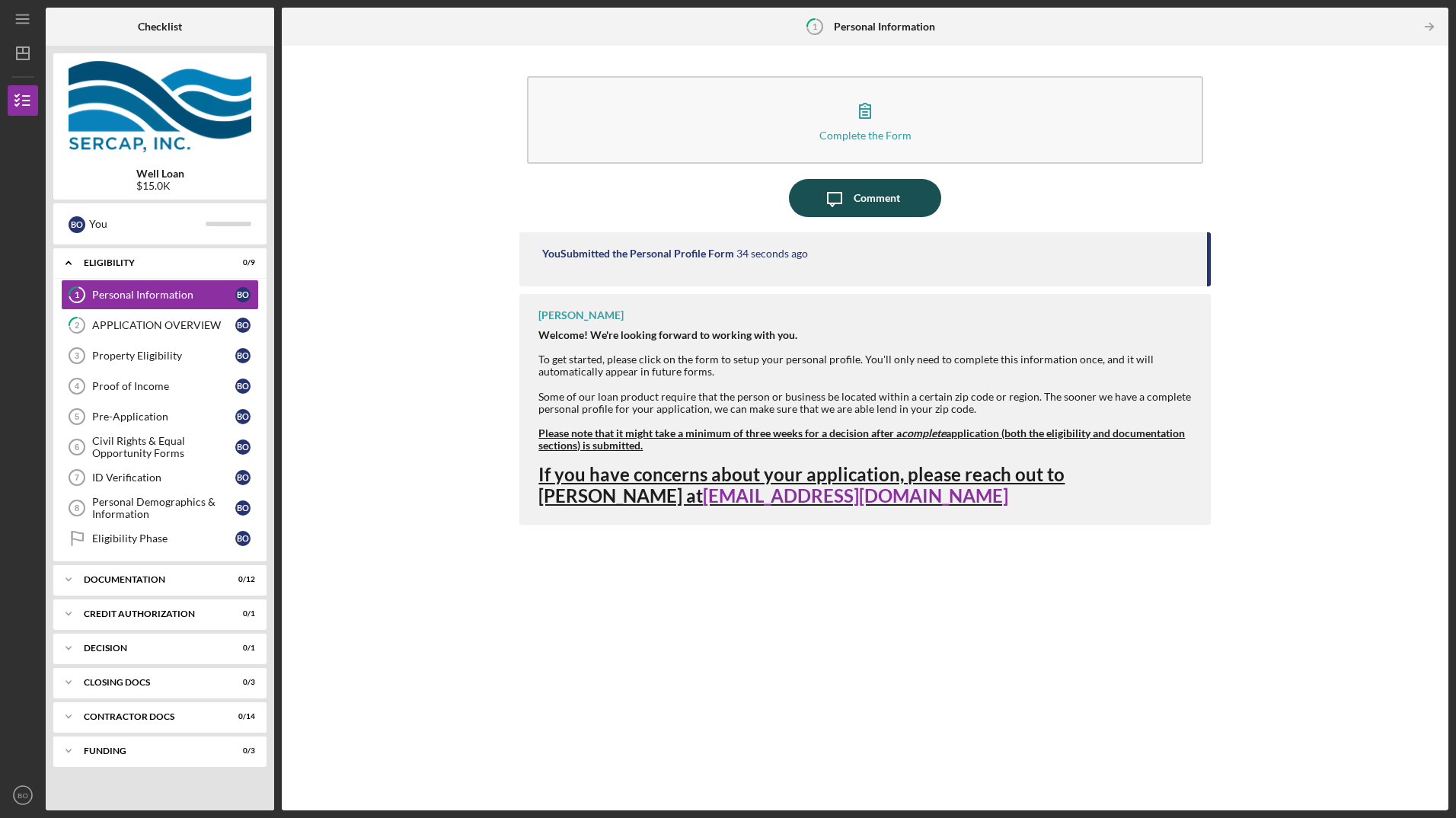
click at [890, 203] on div "Comment" at bounding box center [876, 198] width 46 height 38
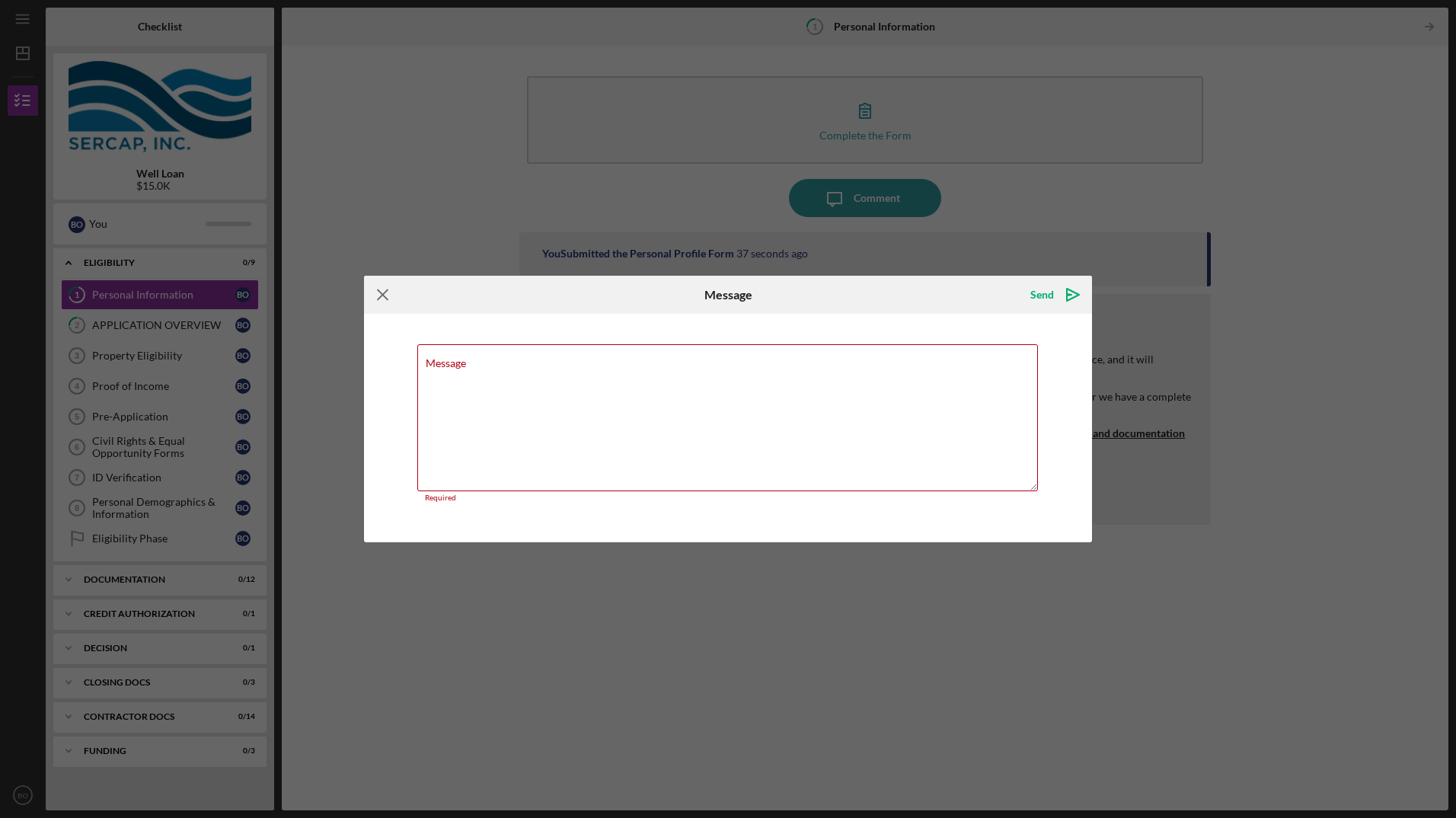
click at [367, 302] on icon "Icon/Menu Close" at bounding box center [383, 295] width 38 height 38
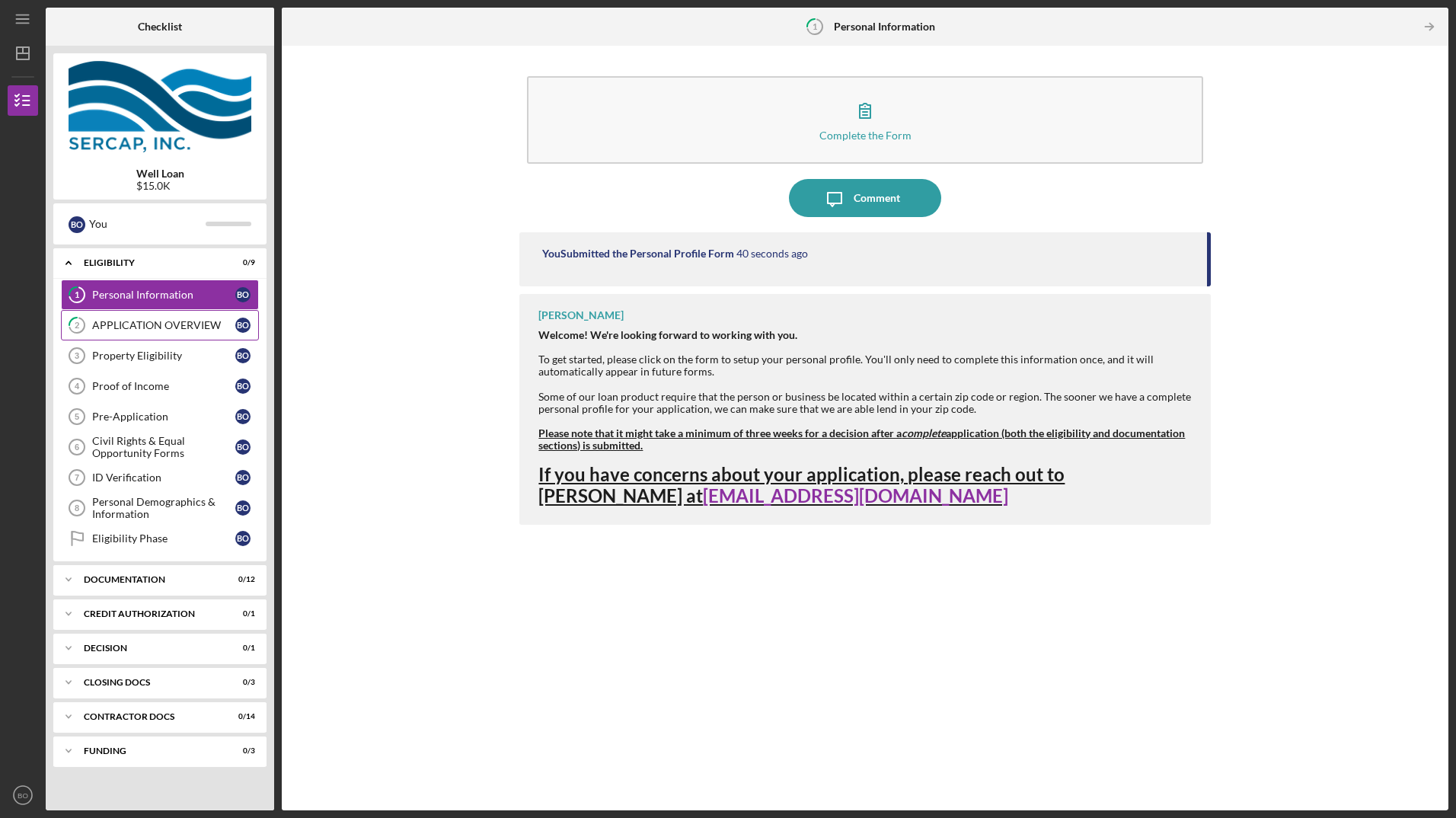
click at [176, 323] on div "APPLICATION OVERVIEW" at bounding box center [163, 325] width 143 height 12
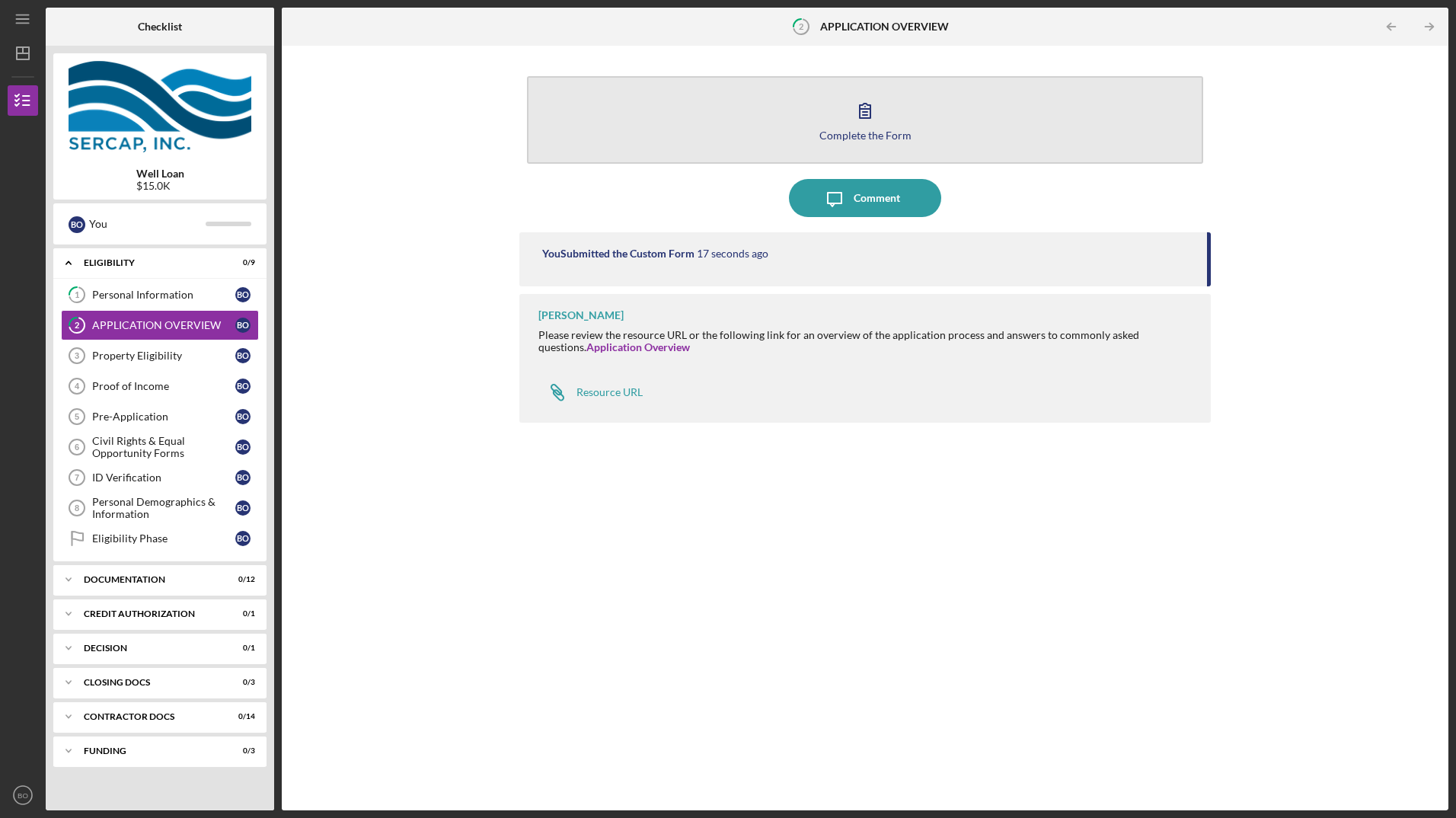
click at [886, 111] on button "Complete the Form Form" at bounding box center [864, 120] width 675 height 88
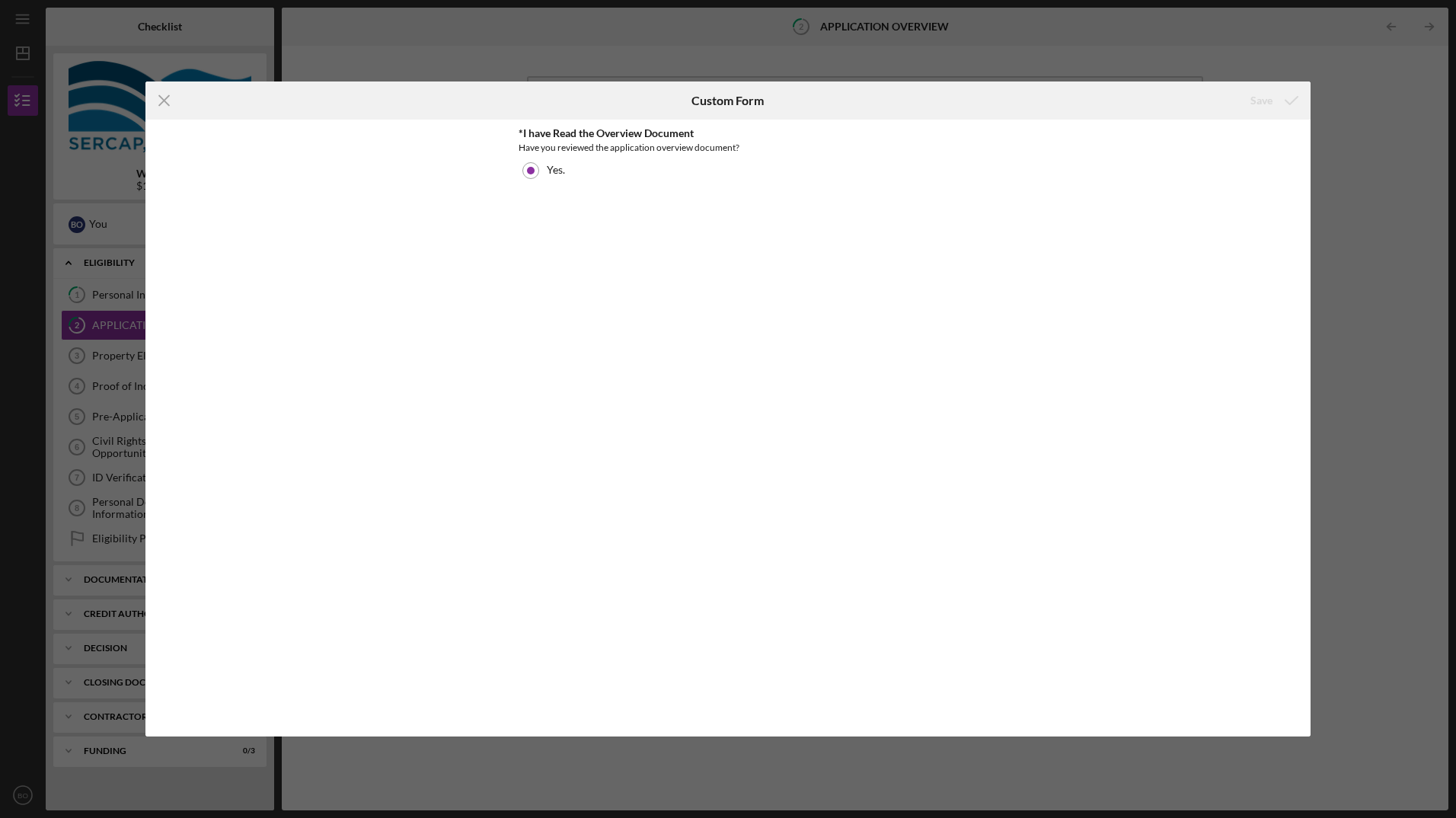
click at [1267, 74] on div "Icon/Menu Close Custom Form Save *I have Read the Overview Document Have you re…" at bounding box center [728, 409] width 1456 height 818
click at [540, 91] on div "Custom Form" at bounding box center [728, 101] width 389 height 38
click at [528, 170] on div at bounding box center [530, 170] width 8 height 8
click at [163, 98] on line at bounding box center [163, 100] width 10 height 10
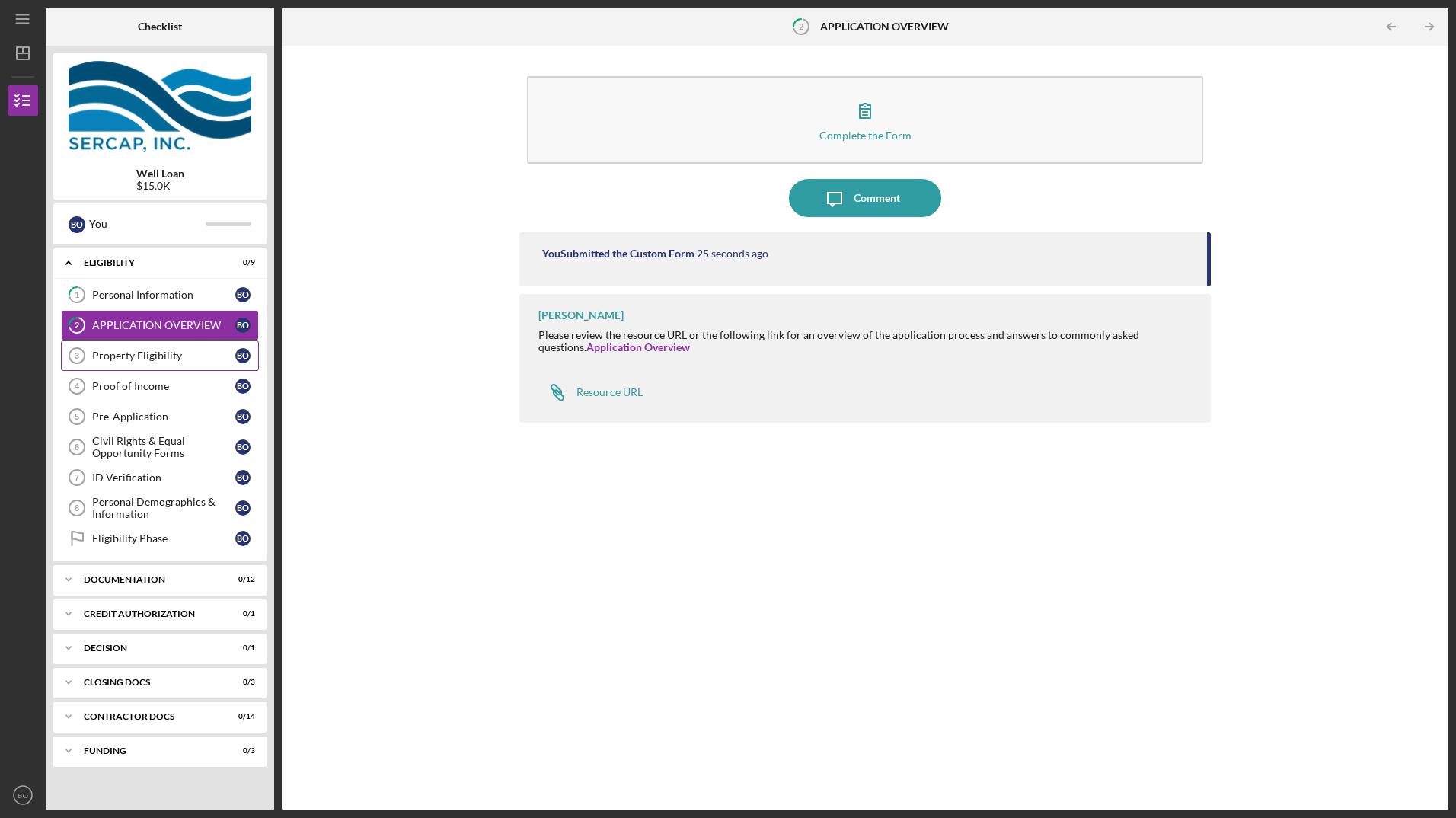
click at [116, 359] on div "Property Eligibility" at bounding box center [163, 356] width 143 height 12
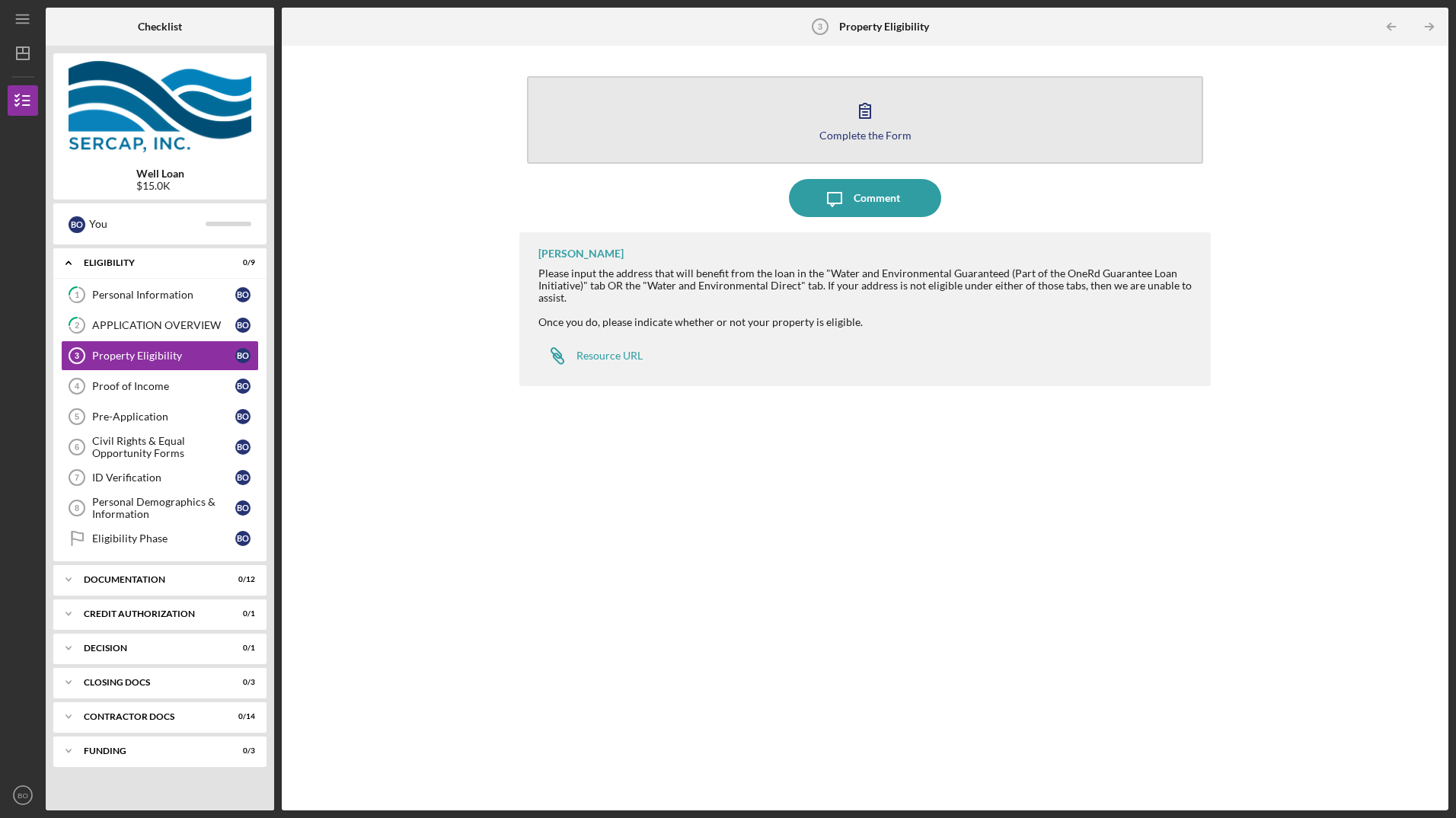
click at [967, 122] on button "Complete the Form Form" at bounding box center [864, 120] width 675 height 88
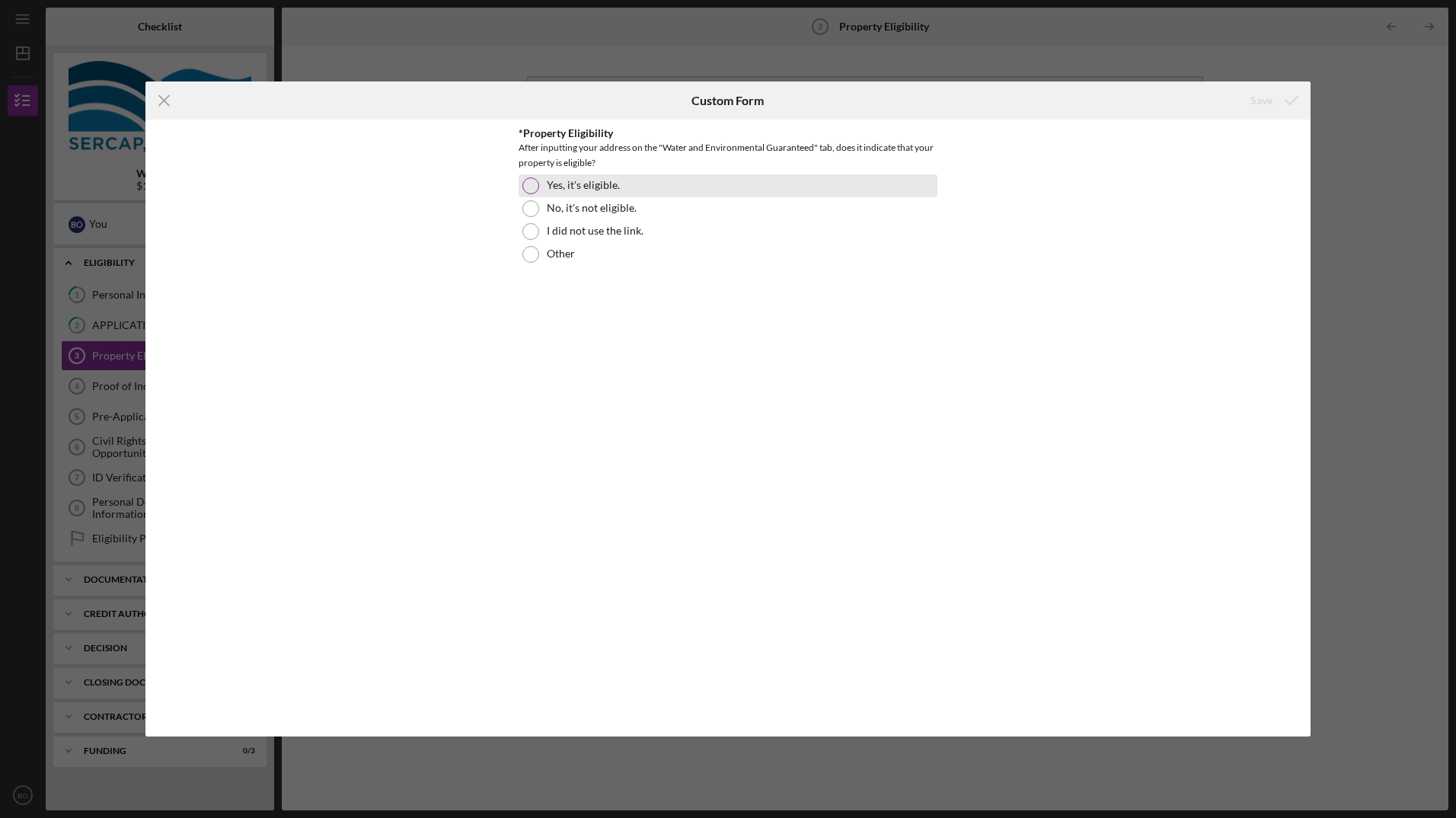
click at [525, 181] on div at bounding box center [530, 185] width 17 height 17
click at [1280, 101] on icon "submit" at bounding box center [1292, 101] width 38 height 38
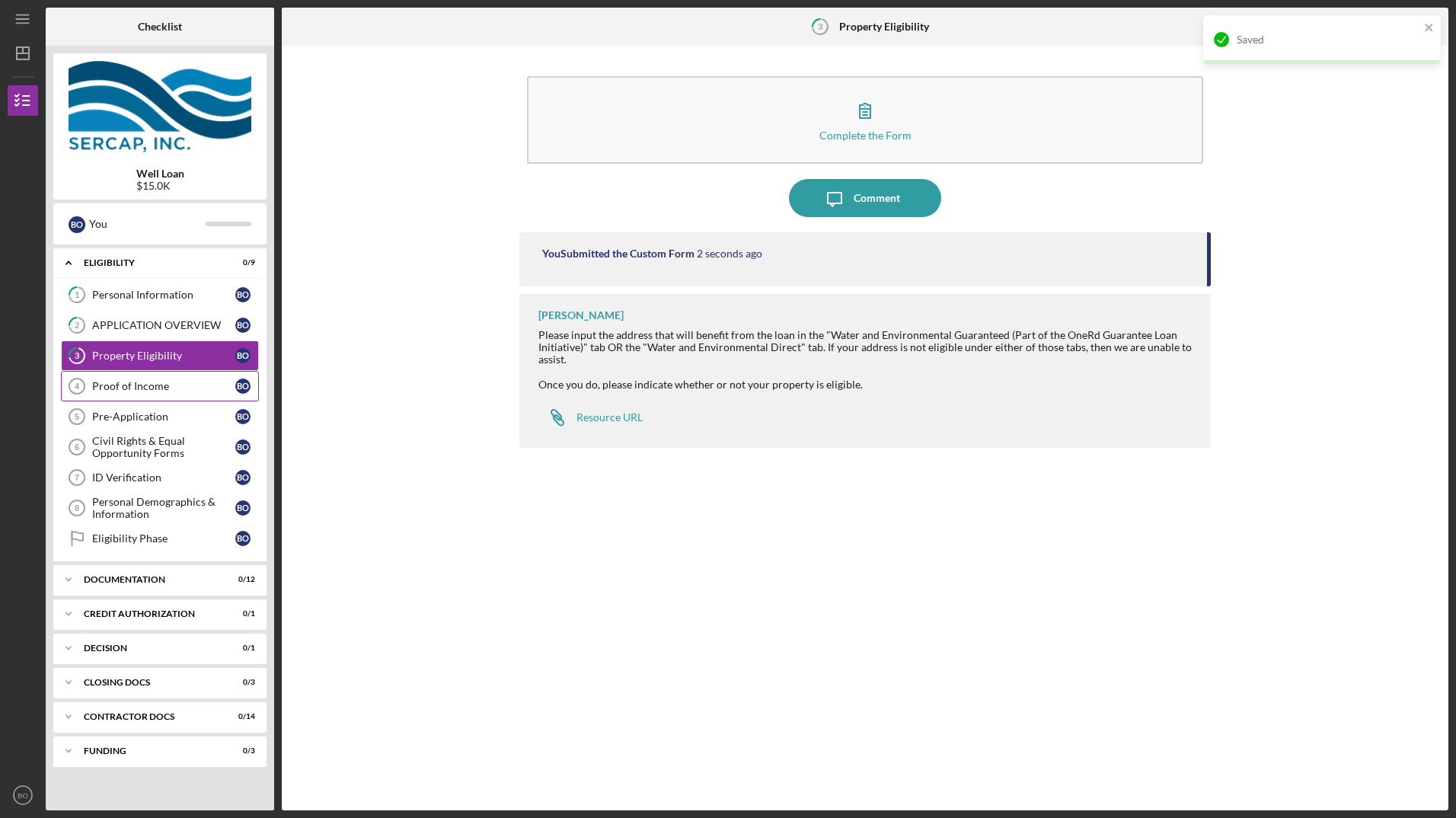
click at [163, 389] on div "Proof of Income" at bounding box center [163, 386] width 143 height 12
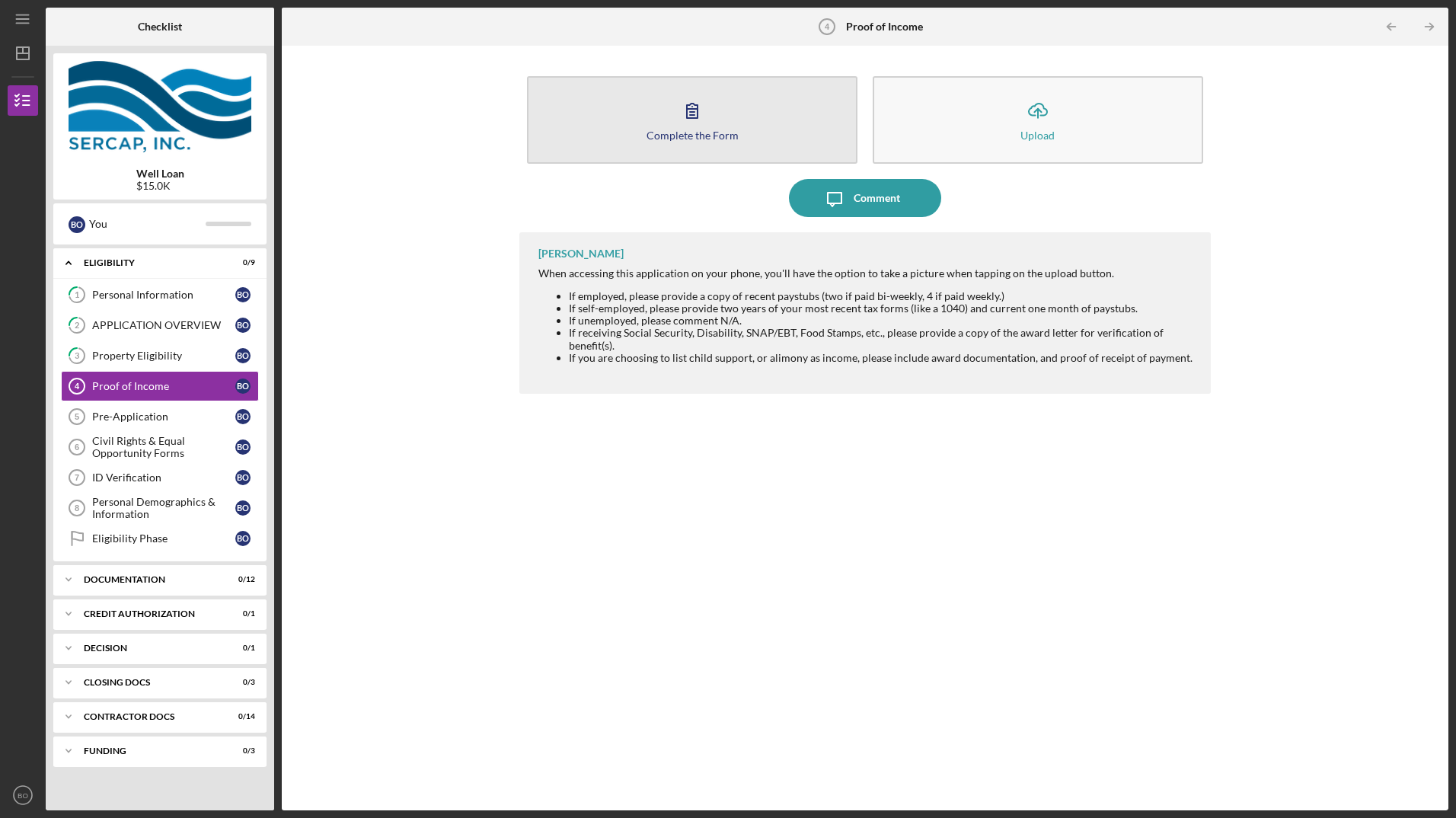
click at [721, 103] on button "Complete the Form Form" at bounding box center [692, 120] width 330 height 88
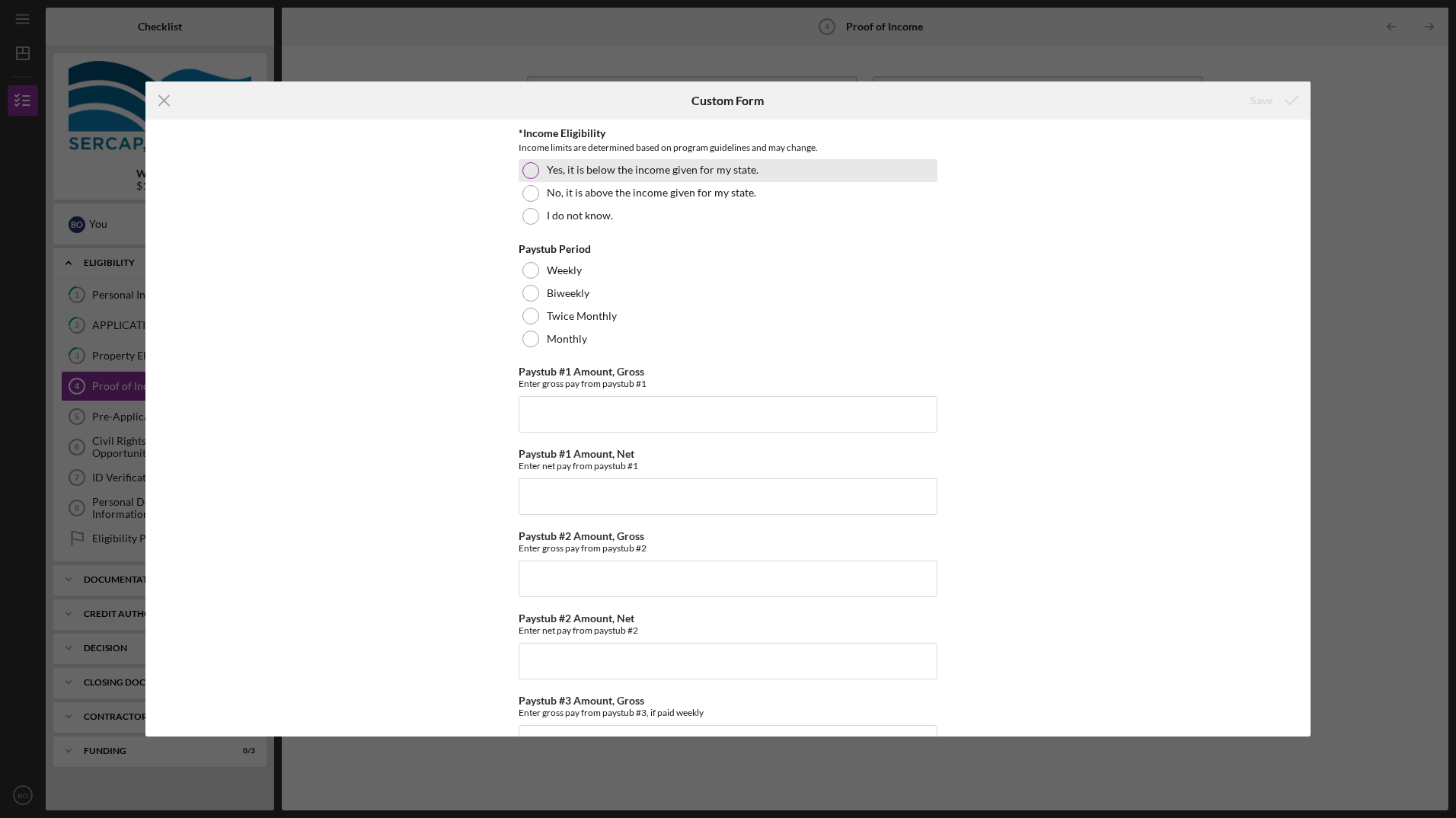
click at [531, 173] on div at bounding box center [530, 170] width 17 height 17
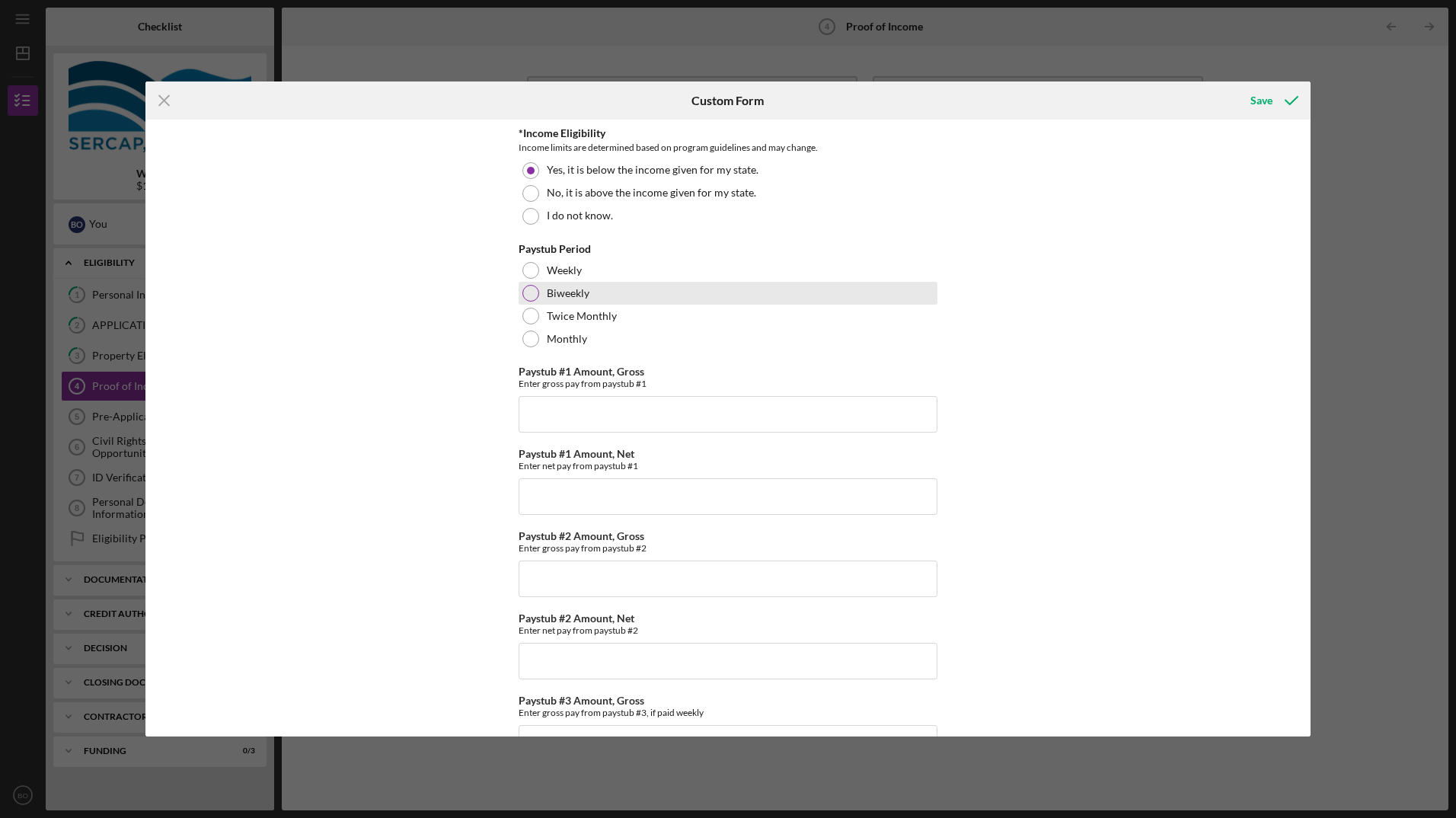
click at [525, 297] on div at bounding box center [530, 293] width 17 height 17
click at [1257, 48] on div "Icon/Menu Close Custom Form Save *Income Eligibility Income limits are determin…" at bounding box center [728, 409] width 1456 height 818
click at [158, 97] on icon "Icon/Menu Close" at bounding box center [164, 101] width 38 height 38
